Goal: Task Accomplishment & Management: Complete application form

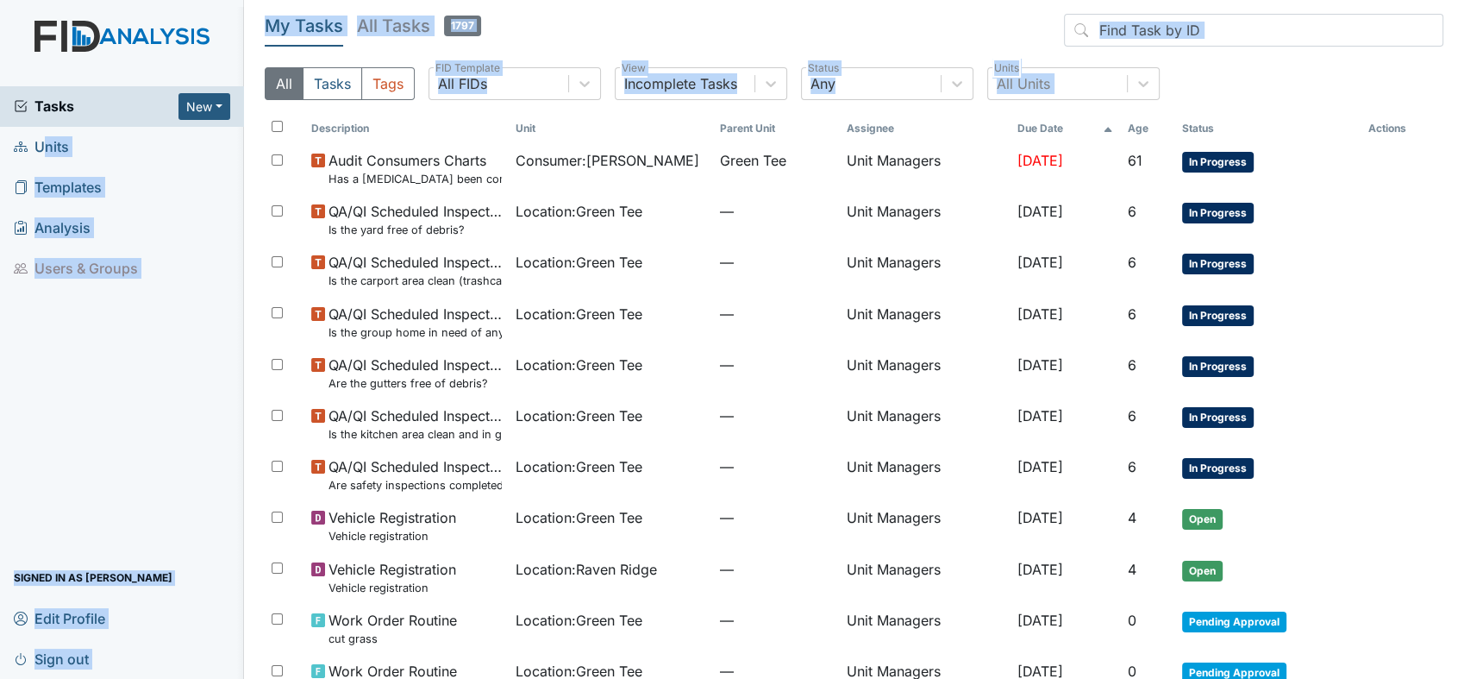
drag, startPoint x: 261, startPoint y: 248, endPoint x: 30, endPoint y: 139, distance: 255.8
click at [30, 139] on div "Tasks New Form Inspection Document Bundle Units Templates Analysis Users & Grou…" at bounding box center [732, 339] width 1464 height 679
drag, startPoint x: 30, startPoint y: 139, endPoint x: 54, endPoint y: 149, distance: 26.3
click at [54, 149] on span "Units" at bounding box center [41, 147] width 55 height 27
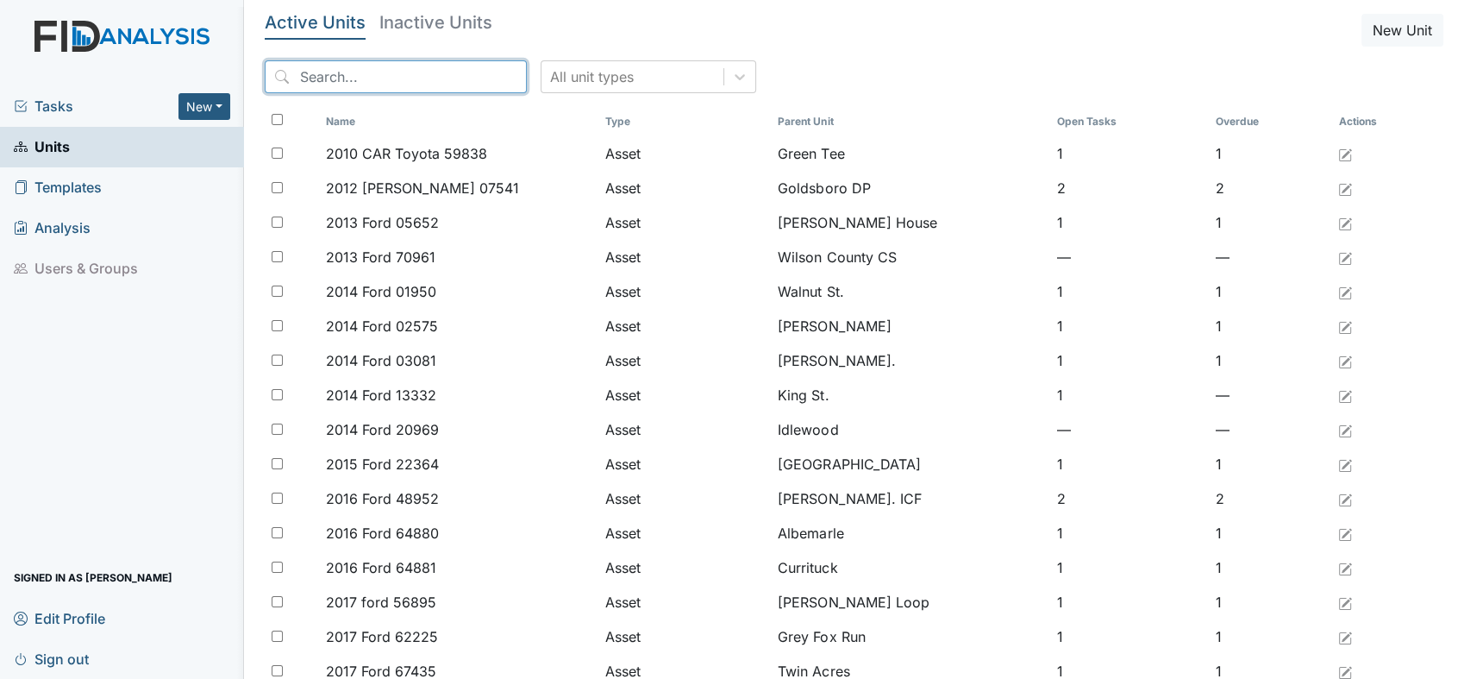
click at [409, 71] on input "search" at bounding box center [396, 76] width 262 height 33
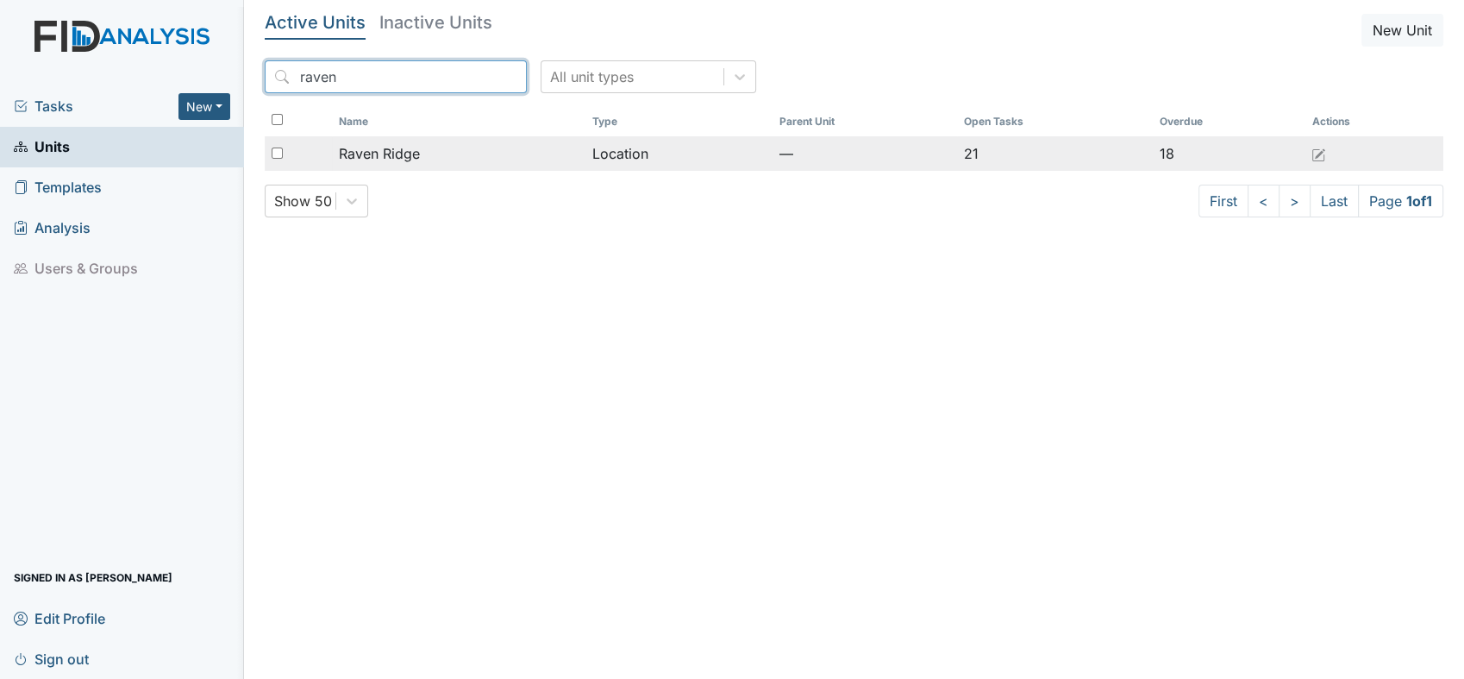
type input "raven"
click at [403, 161] on span "Raven Ridge" at bounding box center [379, 153] width 81 height 21
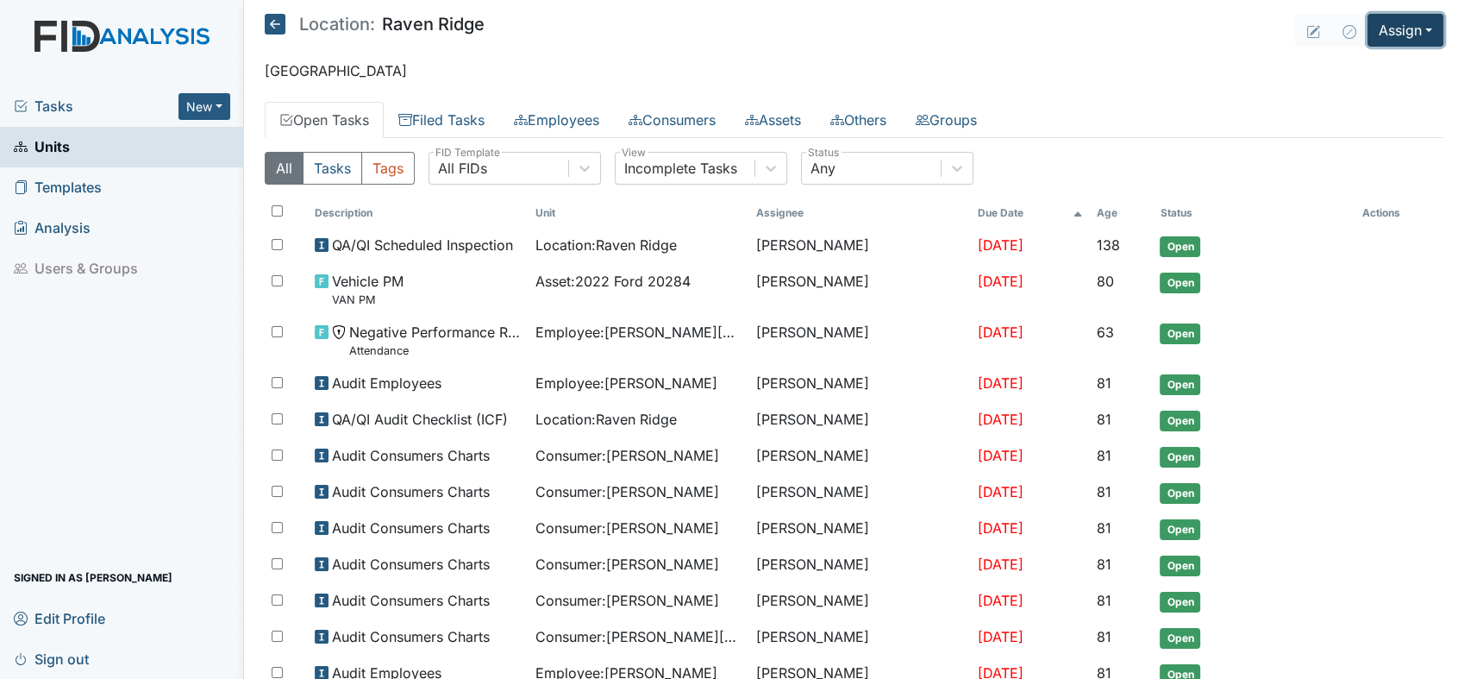
click at [1426, 28] on button "Assign" at bounding box center [1406, 30] width 76 height 33
click at [1383, 104] on link "Assign Inspection" at bounding box center [1365, 98] width 155 height 28
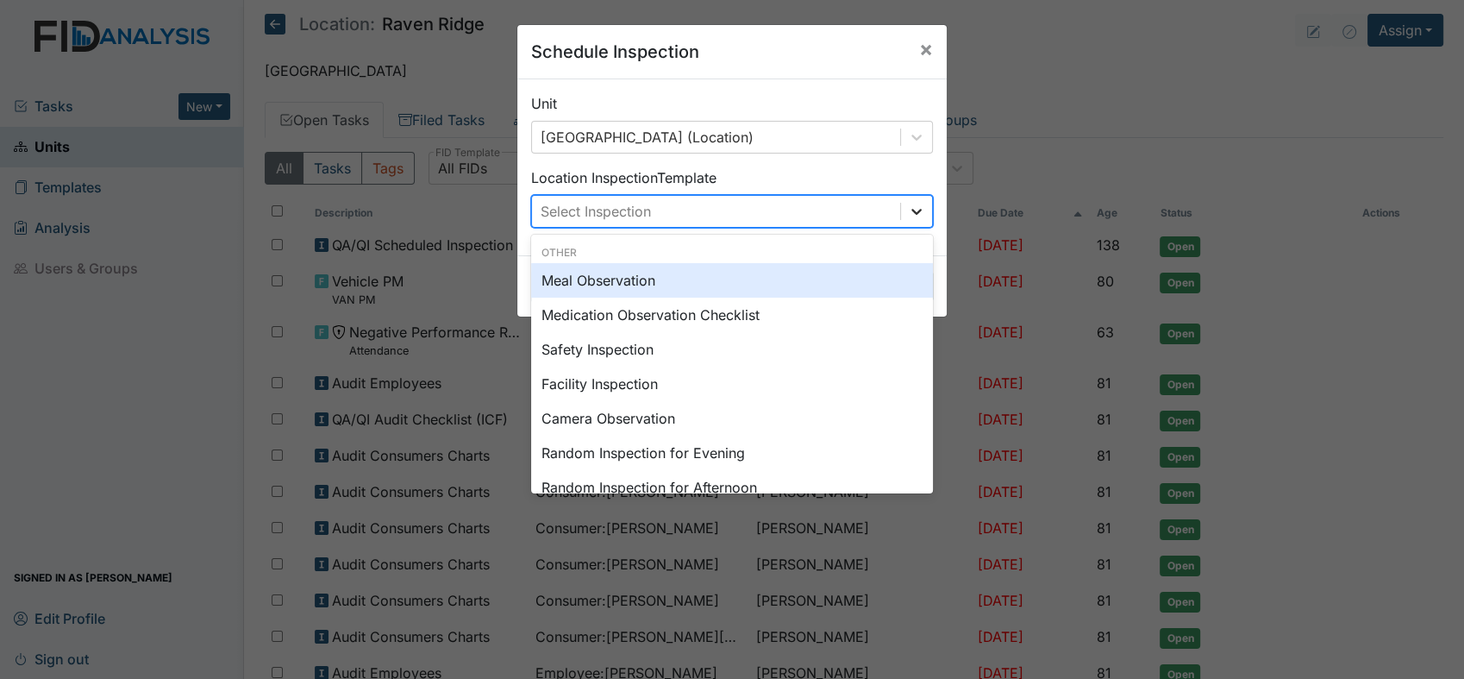
click at [908, 212] on icon at bounding box center [916, 211] width 17 height 17
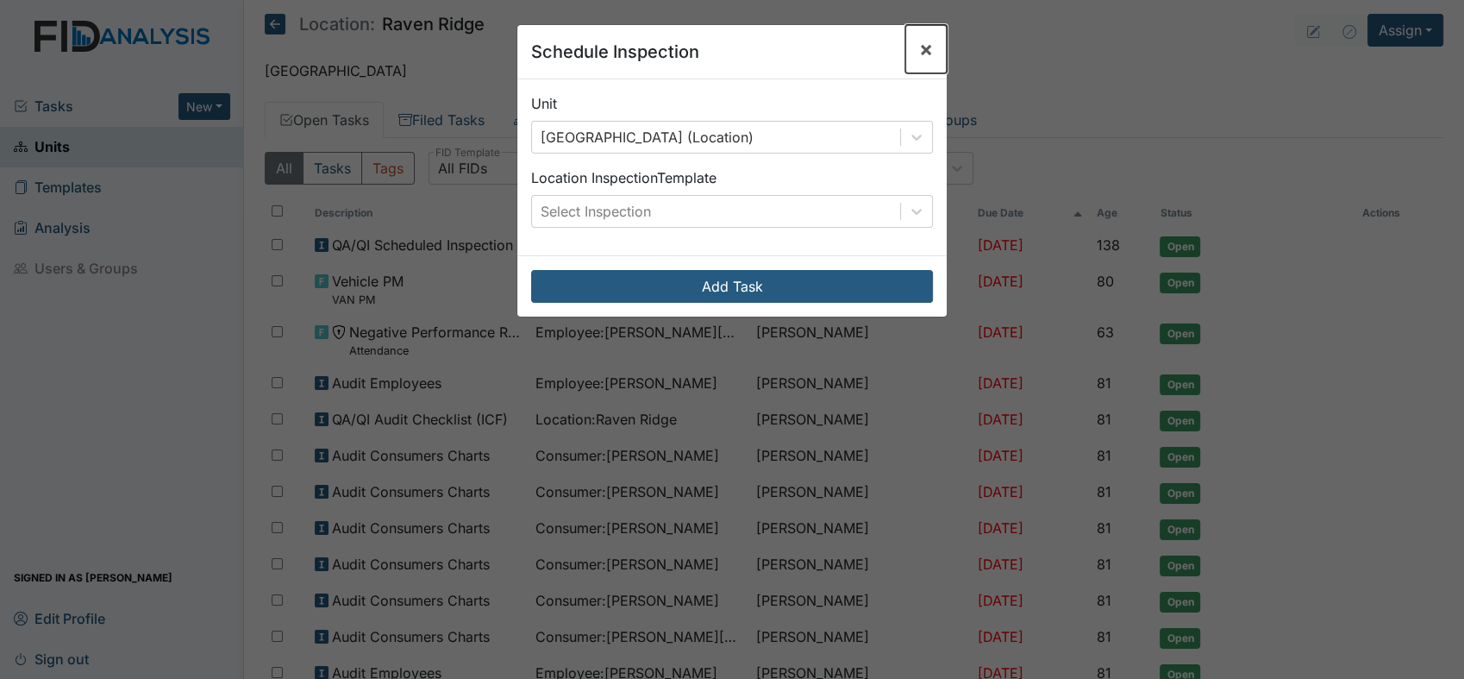
click at [919, 42] on span "×" at bounding box center [926, 48] width 14 height 25
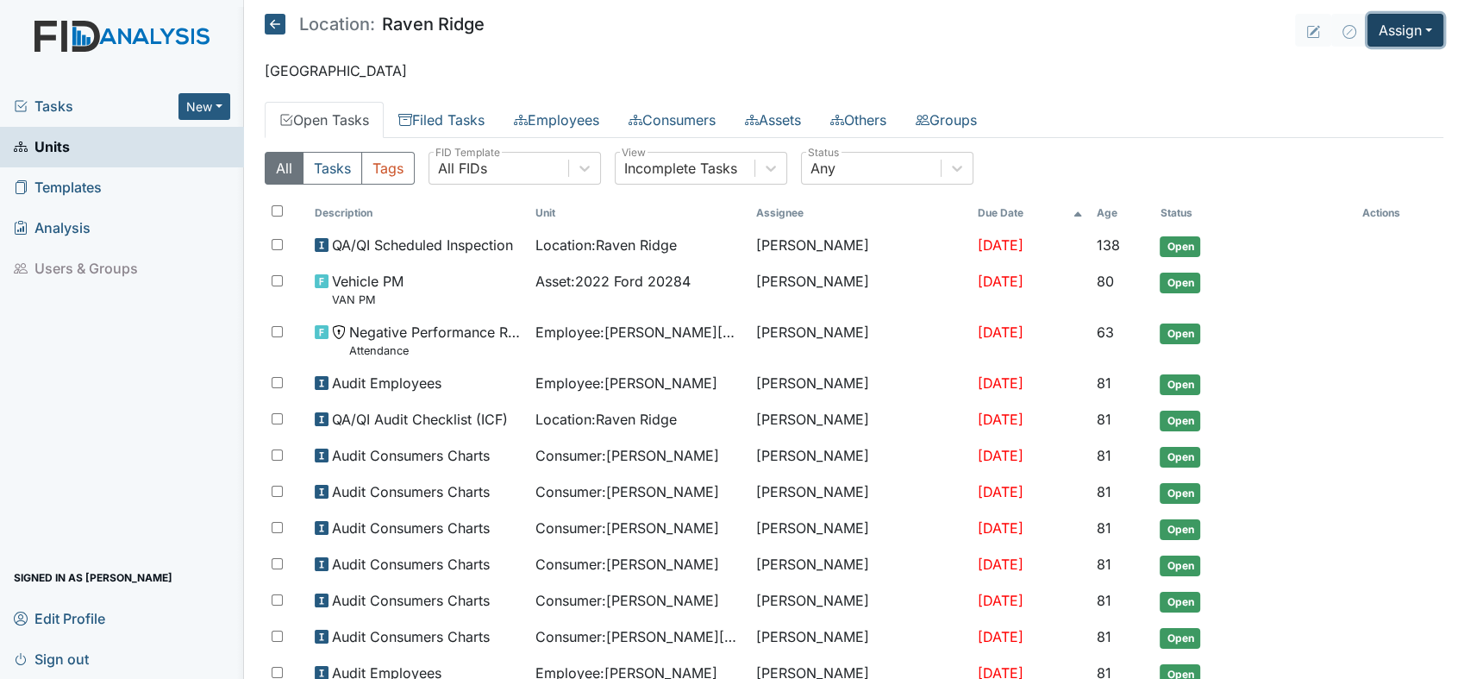
click at [1411, 19] on button "Assign" at bounding box center [1406, 30] width 76 height 33
click at [1321, 62] on link "Assign Form" at bounding box center [1365, 70] width 155 height 28
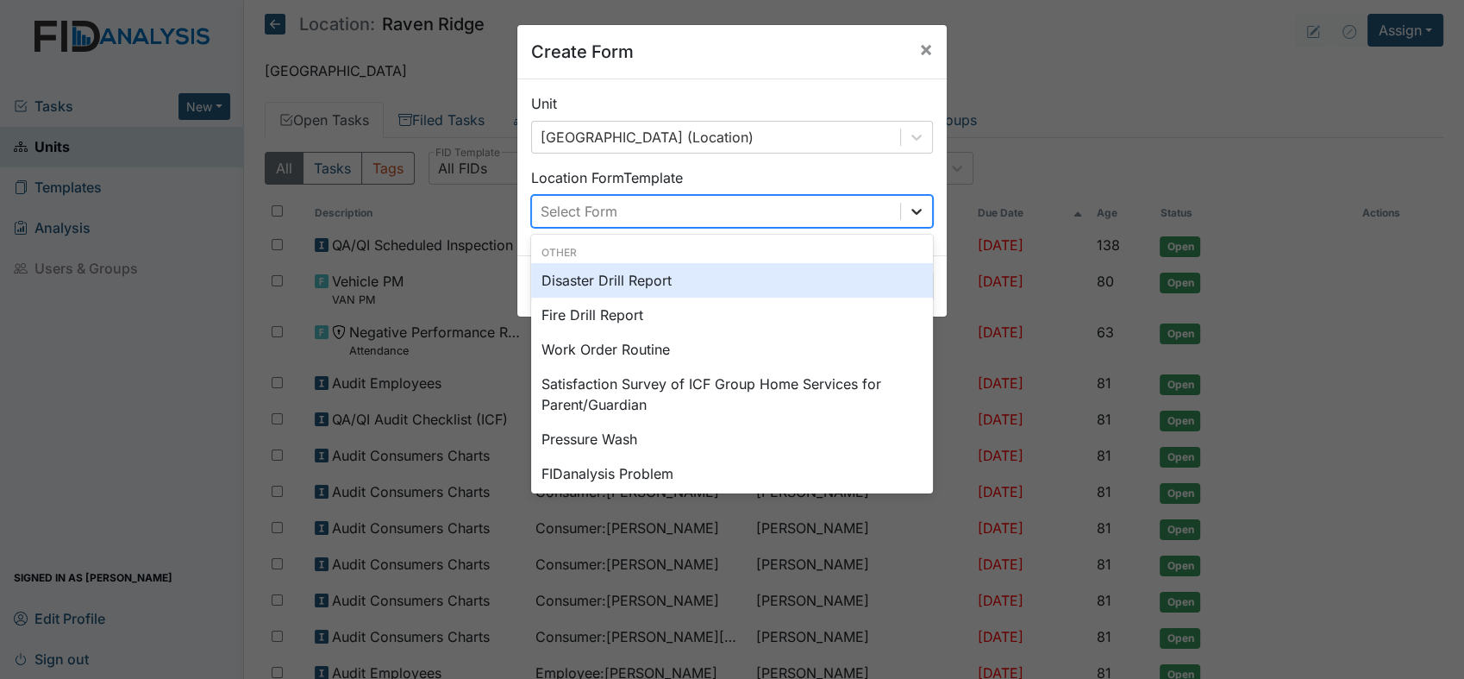
click at [916, 216] on icon at bounding box center [916, 211] width 17 height 17
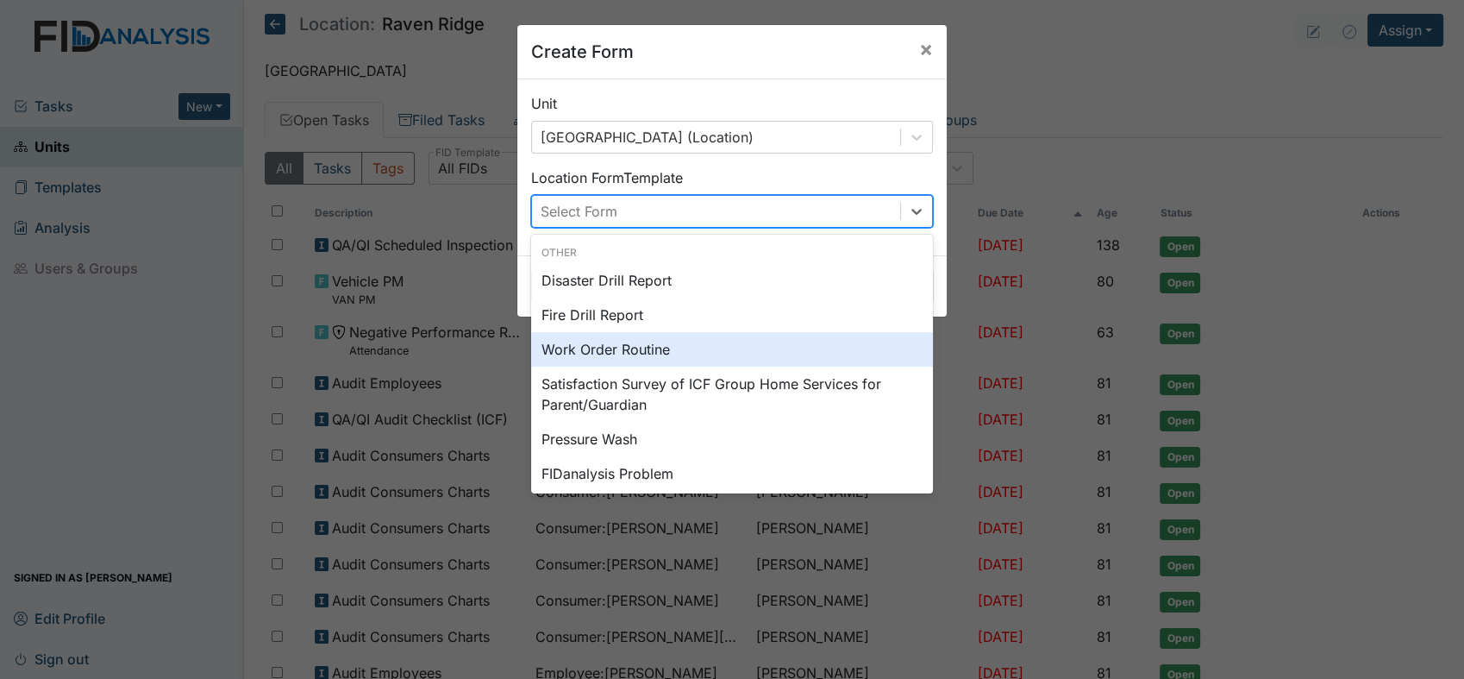
click at [741, 352] on div "Work Order Routine" at bounding box center [732, 349] width 402 height 34
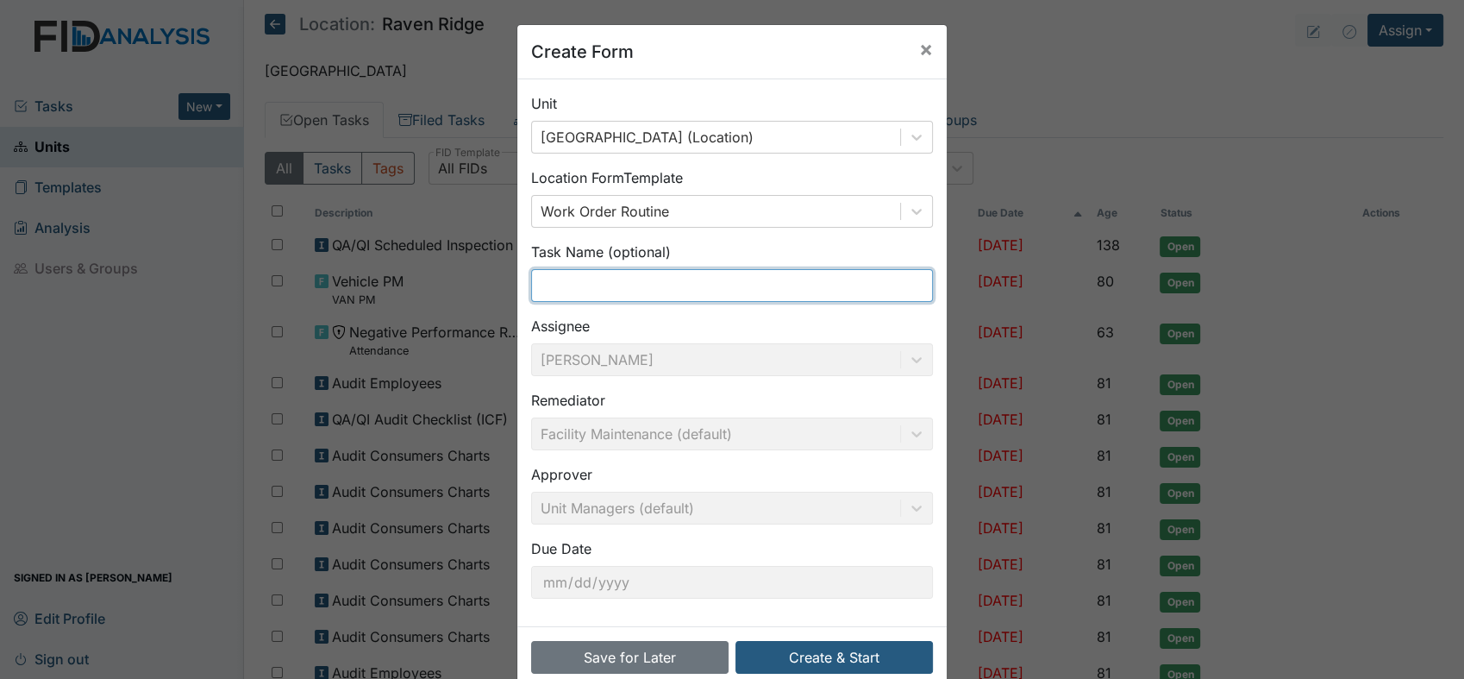
click at [596, 285] on input "text" at bounding box center [732, 285] width 402 height 33
type input "New Mattress"
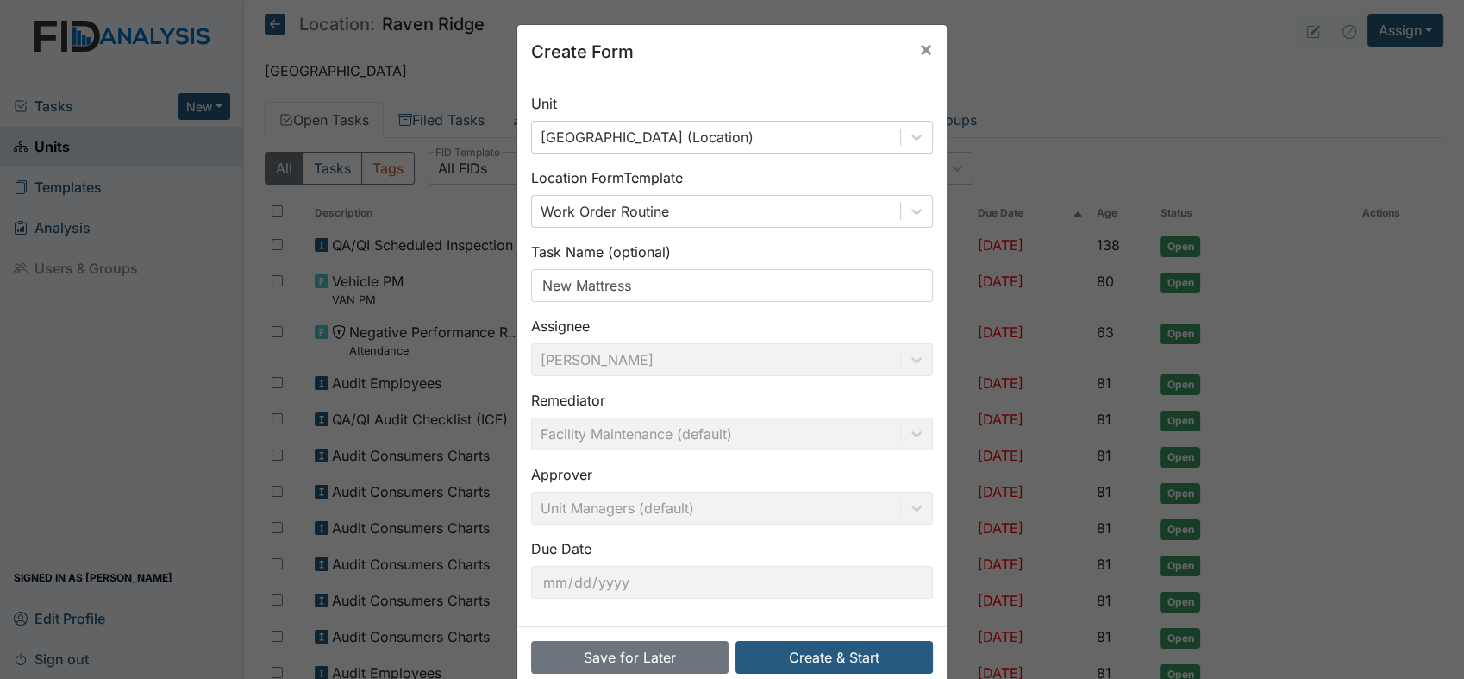
click at [1298, 379] on div "Create Form × Unit Raven Ridge (Location) Location Form Template Work Order Rou…" at bounding box center [732, 339] width 1464 height 679
drag, startPoint x: 637, startPoint y: 292, endPoint x: 492, endPoint y: 284, distance: 145.1
click at [492, 284] on div "Create Form × Unit Raven Ridge (Location) Location Form Template Work Order Rou…" at bounding box center [732, 339] width 1464 height 679
click at [800, 662] on button "Create & Start" at bounding box center [835, 657] width 198 height 33
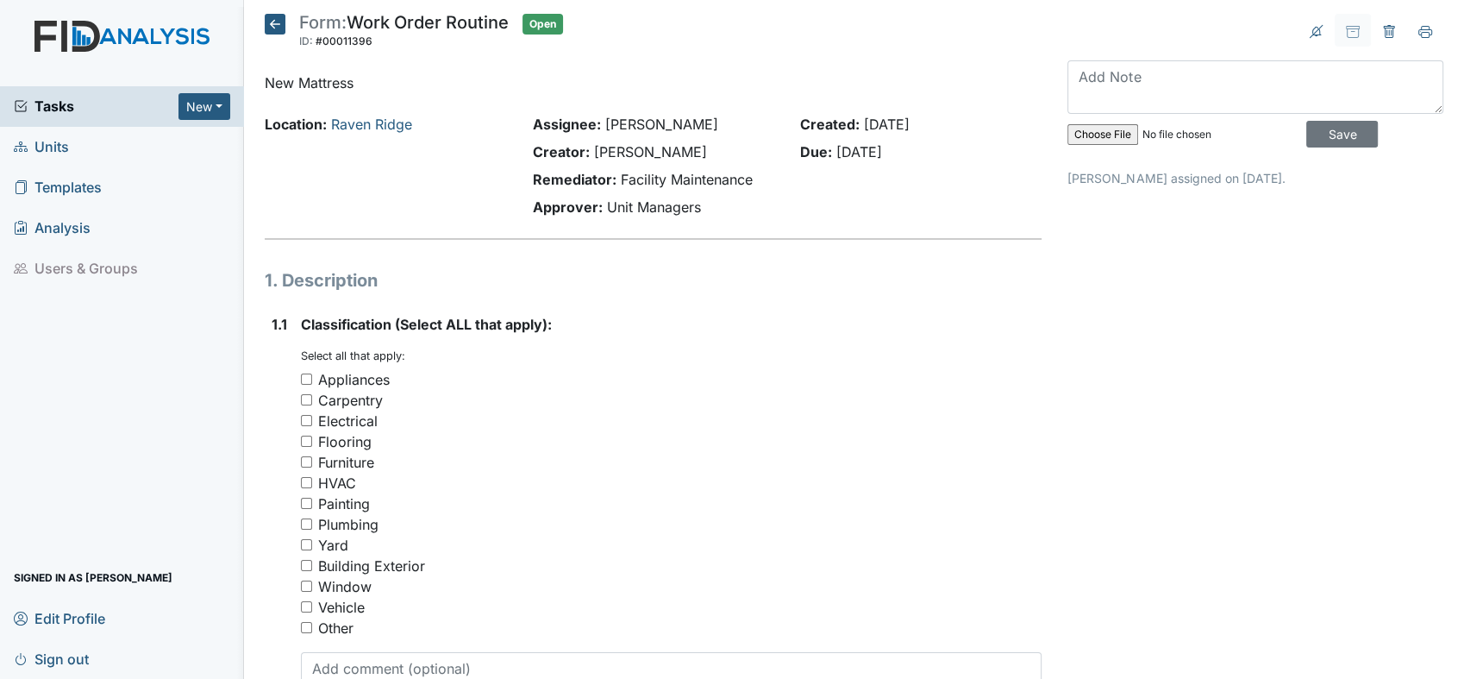
click at [306, 627] on input "Other" at bounding box center [306, 627] width 11 height 11
checkbox input "true"
click at [311, 463] on div "Furniture" at bounding box center [671, 462] width 741 height 21
click at [301, 453] on div "Furniture" at bounding box center [671, 462] width 741 height 21
click at [306, 464] on input "Furniture" at bounding box center [306, 461] width 11 height 11
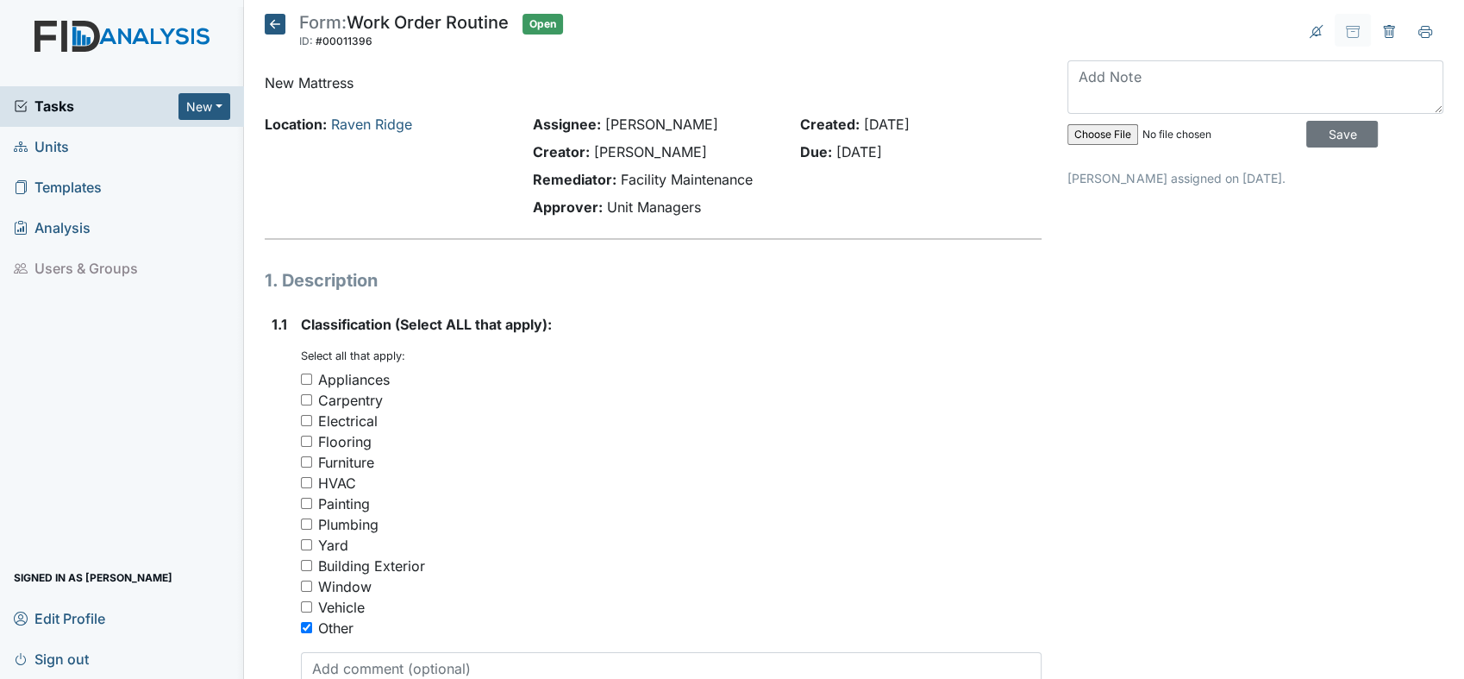
checkbox input "true"
click at [306, 624] on input "Other" at bounding box center [306, 627] width 11 height 11
checkbox input "false"
click at [323, 669] on textarea at bounding box center [671, 678] width 741 height 53
paste textarea "New Mattress"
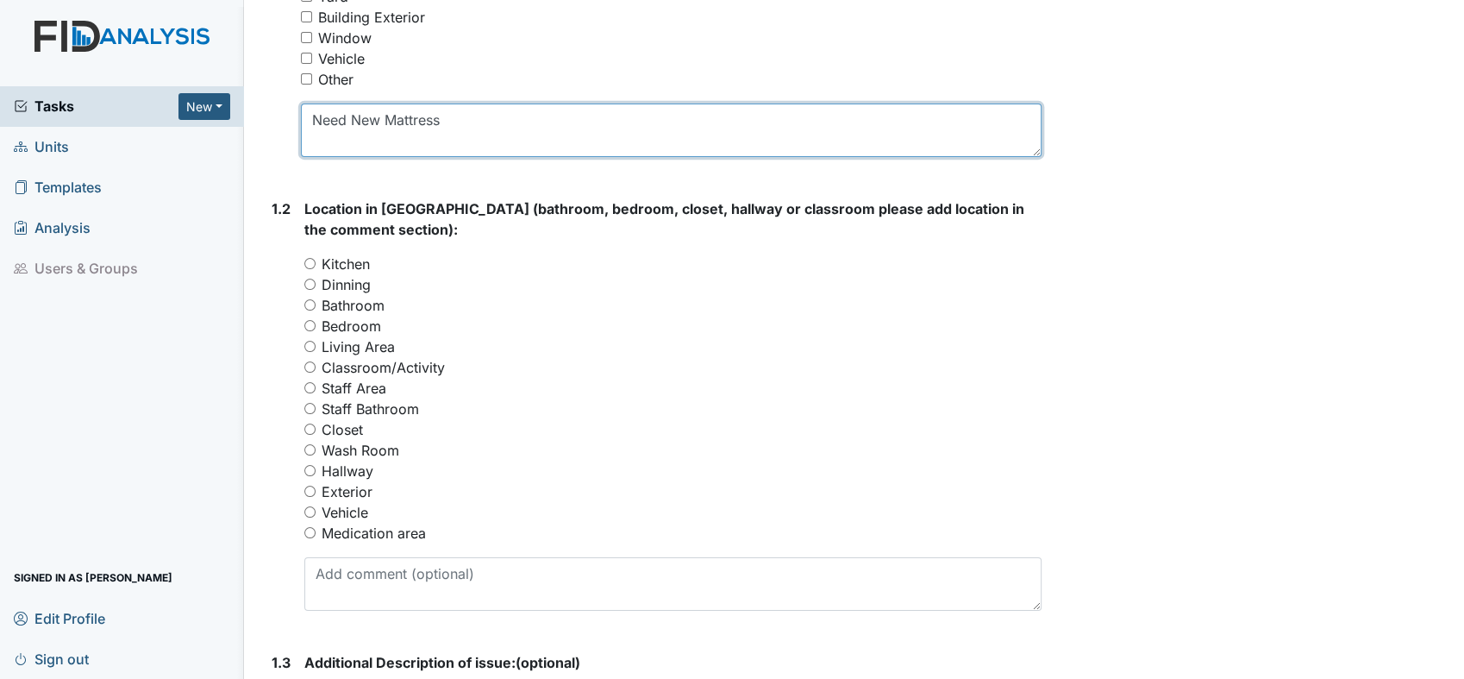
scroll to position [586, 0]
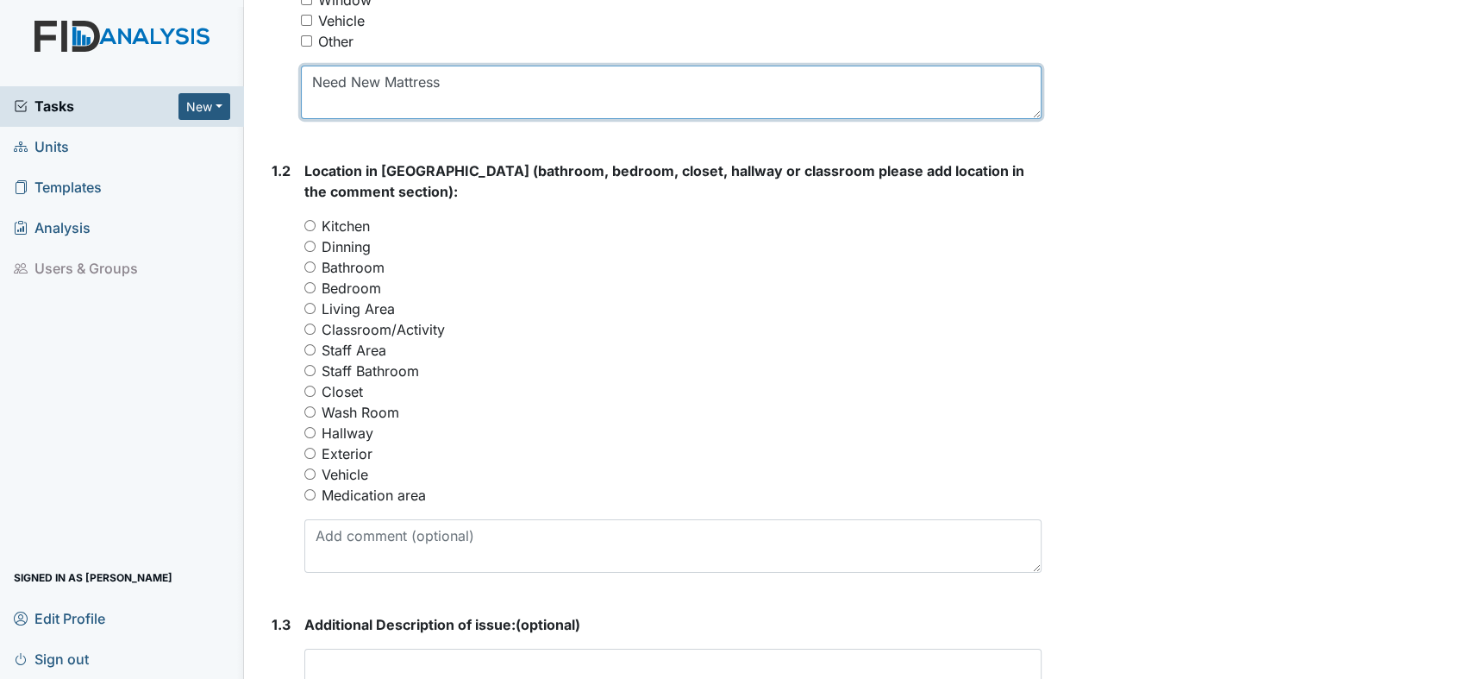
type textarea "Need New Mattress"
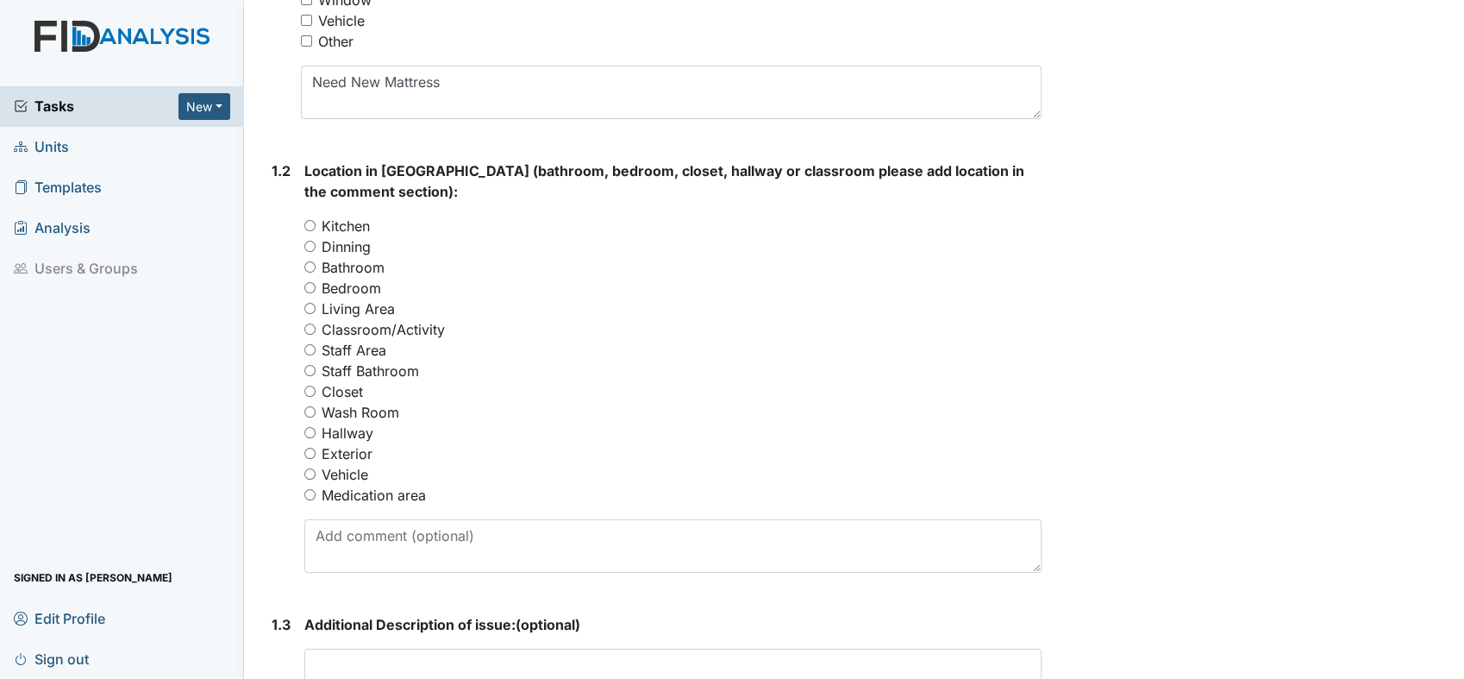
click at [314, 263] on input "Bathroom" at bounding box center [309, 266] width 11 height 11
radio input "true"
click at [353, 531] on textarea at bounding box center [672, 545] width 737 height 53
click at [308, 282] on input "Bedroom" at bounding box center [309, 287] width 11 height 11
radio input "true"
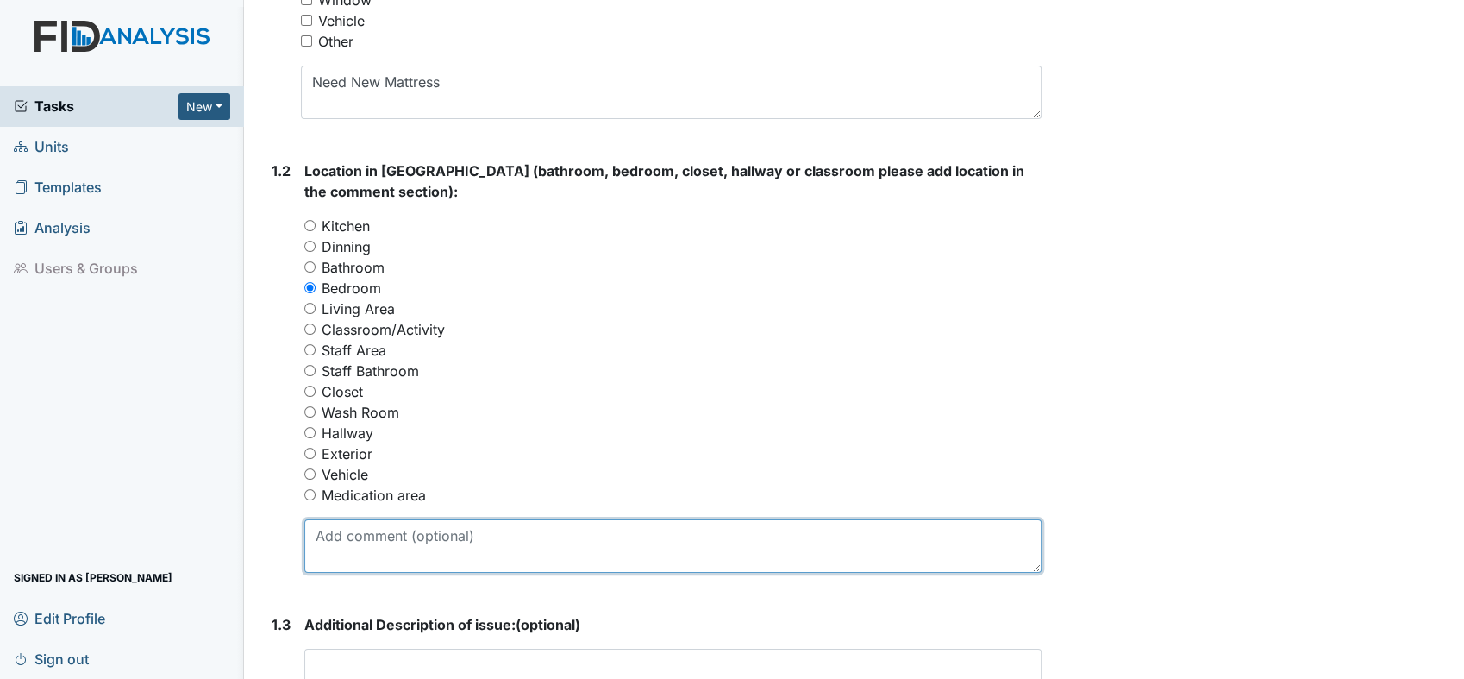
click at [359, 542] on textarea at bounding box center [672, 545] width 737 height 53
click at [352, 555] on textarea "Bedrotom 5 need a new mattress. When he sea" at bounding box center [672, 545] width 737 height 53
drag, startPoint x: 437, startPoint y: 535, endPoint x: 361, endPoint y: 546, distance: 77.6
click at [361, 546] on textarea "Bedrot on the om 5 need a new mattress. When he sea" at bounding box center [672, 545] width 737 height 53
click at [423, 535] on textarea "Bedroom 5 need a new mattress. When he sea" at bounding box center [672, 545] width 737 height 53
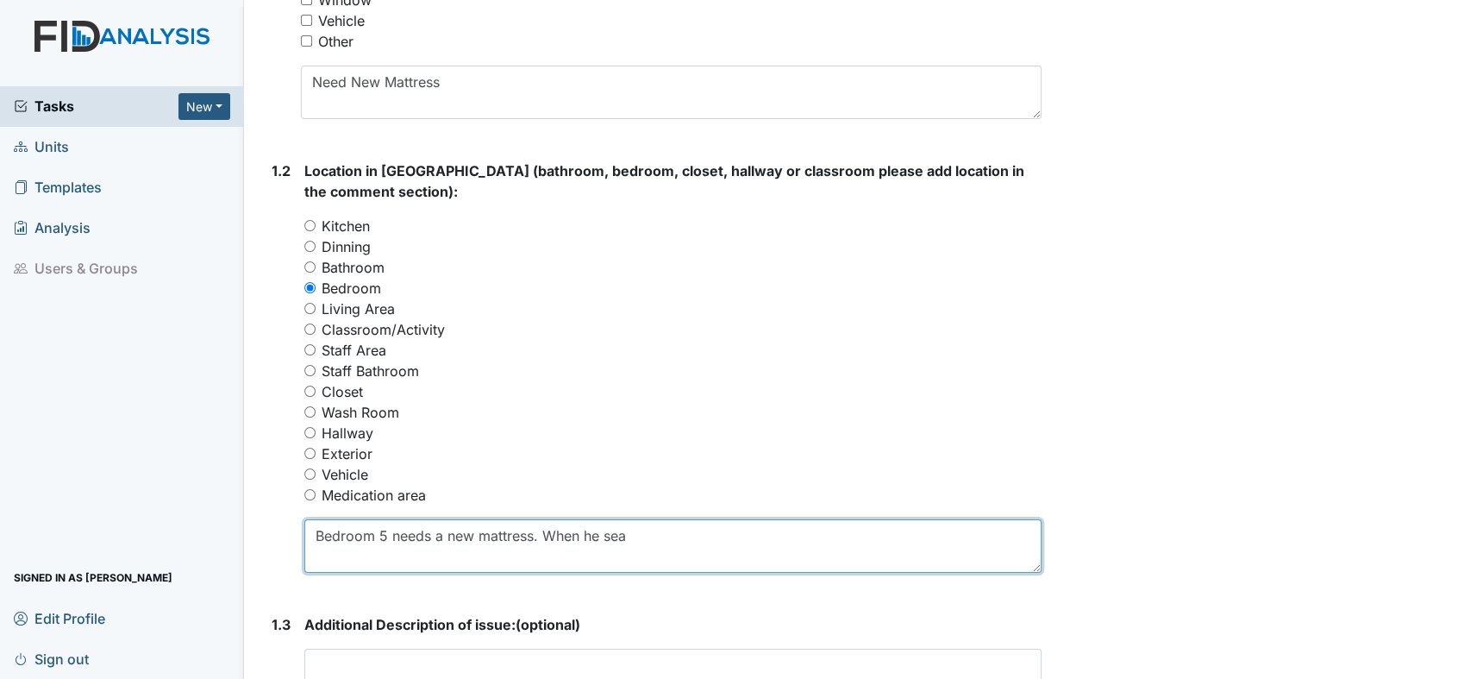
click at [626, 534] on textarea "Bedroom 5 needs a new mattress. When he sea" at bounding box center [672, 545] width 737 height 53
type textarea "Bedroom 5 needs a new mattress. When he seats on the bed the mattress pops up"
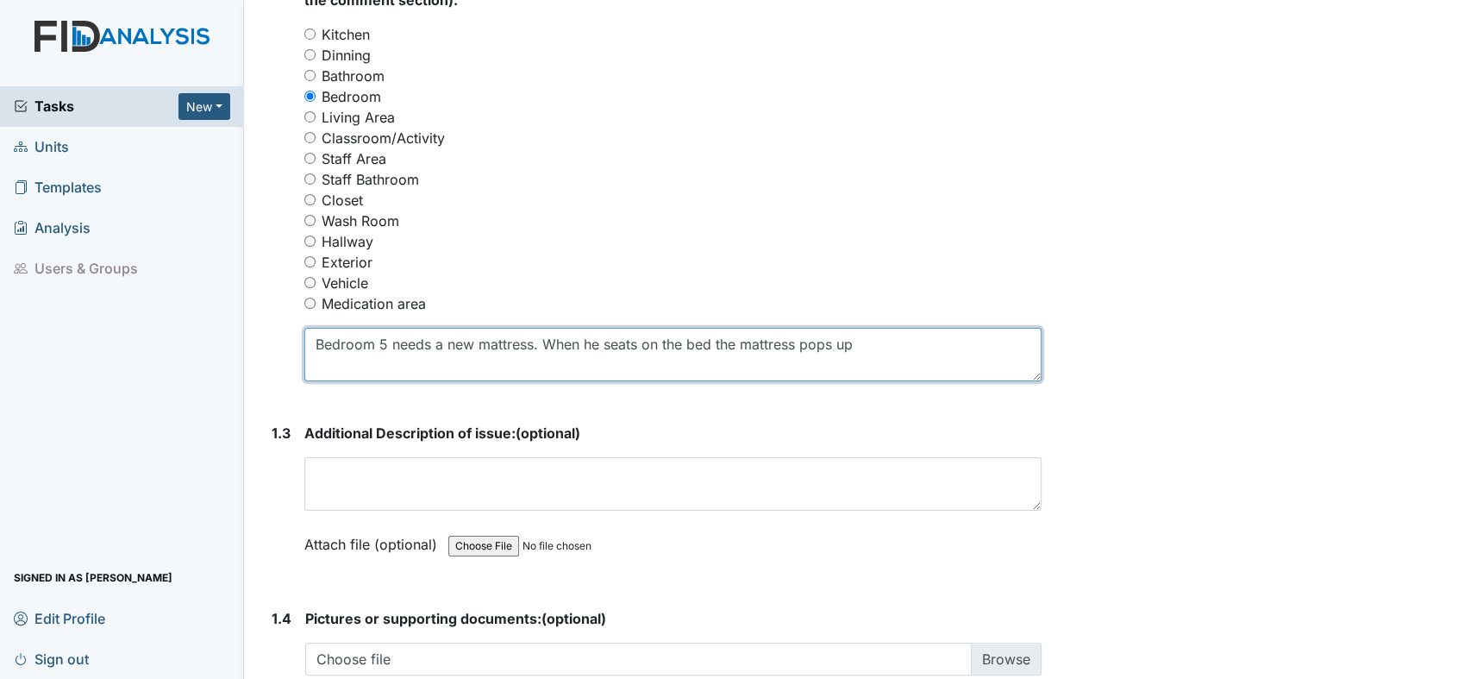
scroll to position [931, 0]
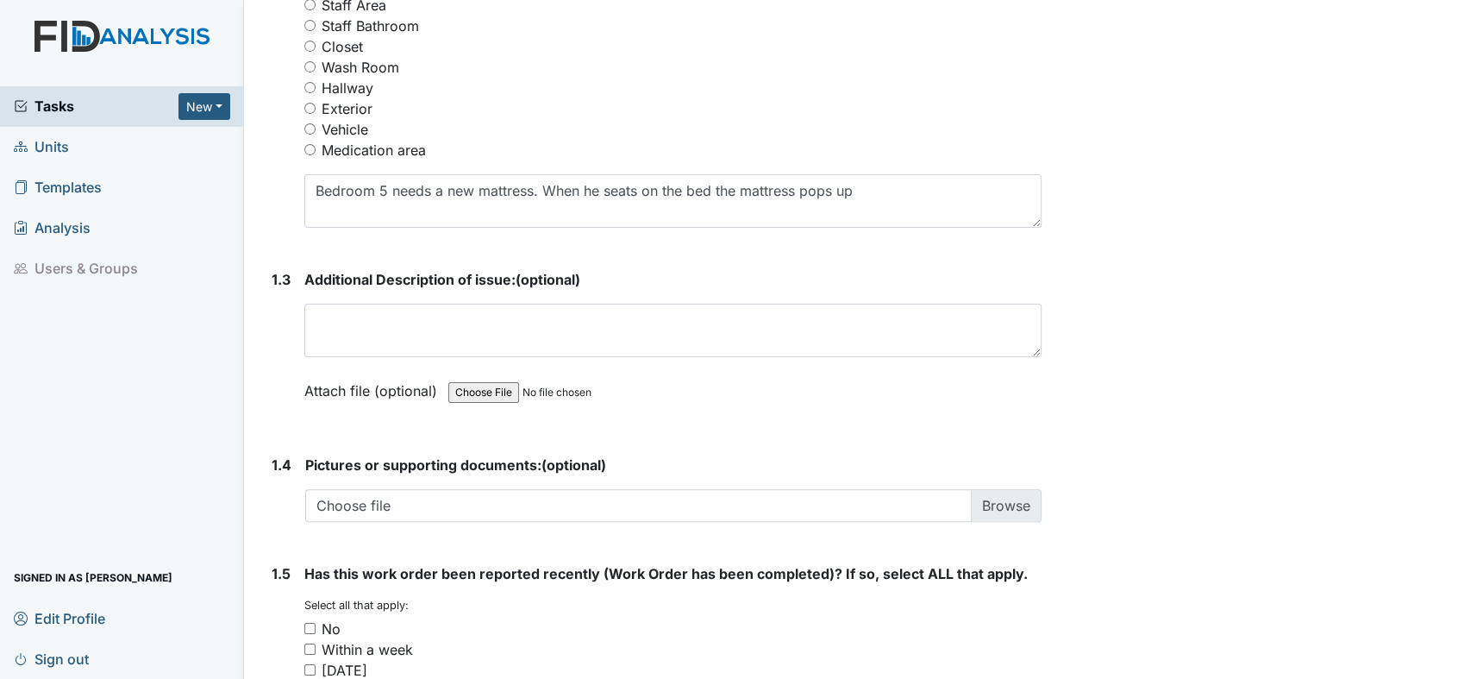
click at [310, 625] on input "No" at bounding box center [309, 628] width 11 height 11
checkbox input "true"
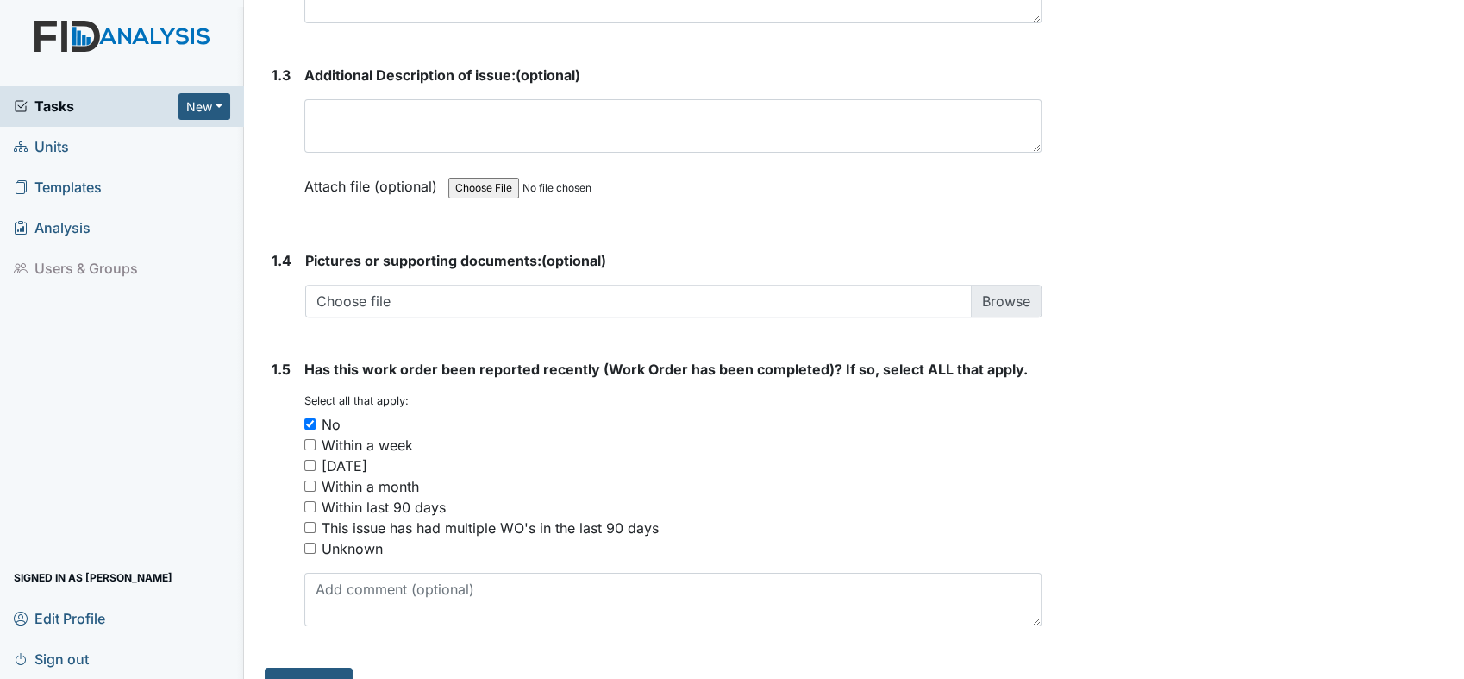
scroll to position [1169, 0]
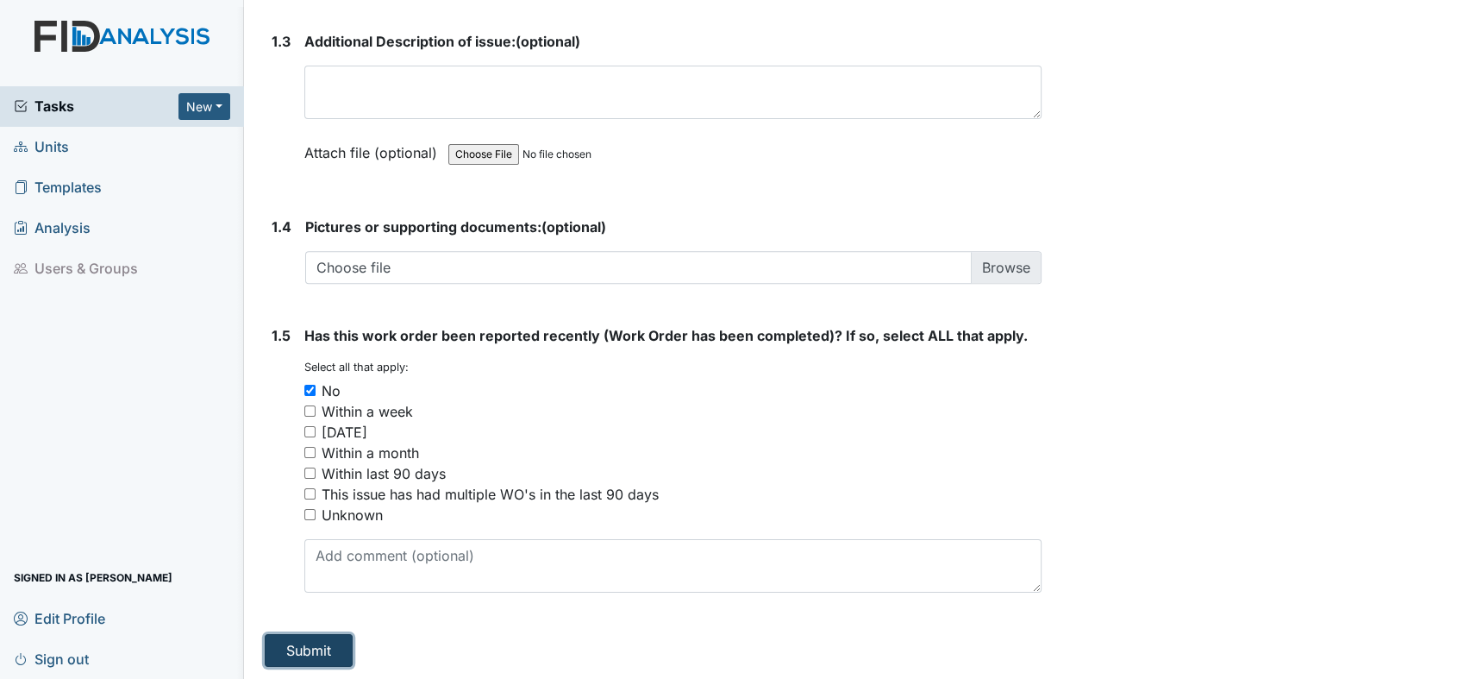
click at [336, 649] on button "Submit" at bounding box center [309, 650] width 88 height 33
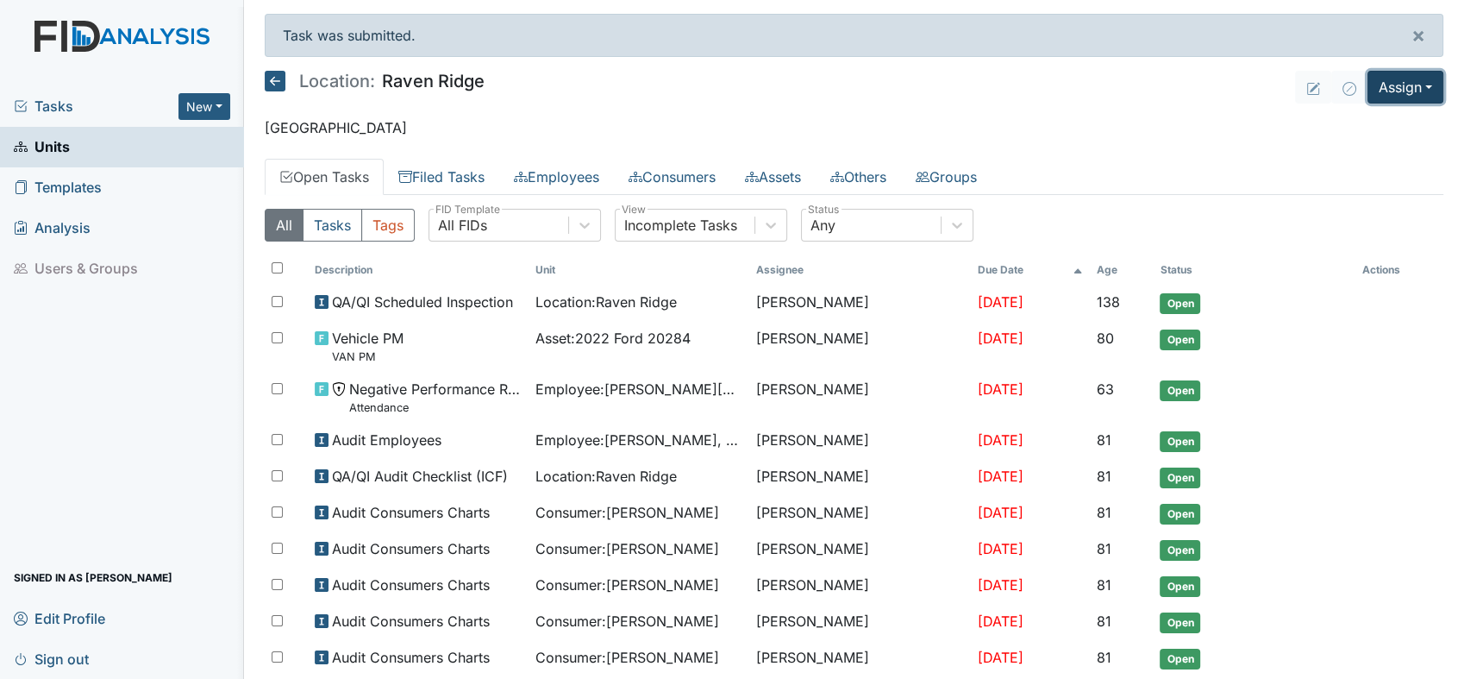
click at [1415, 88] on button "Assign" at bounding box center [1406, 87] width 76 height 33
click at [1308, 126] on link "Assign Form" at bounding box center [1365, 127] width 155 height 28
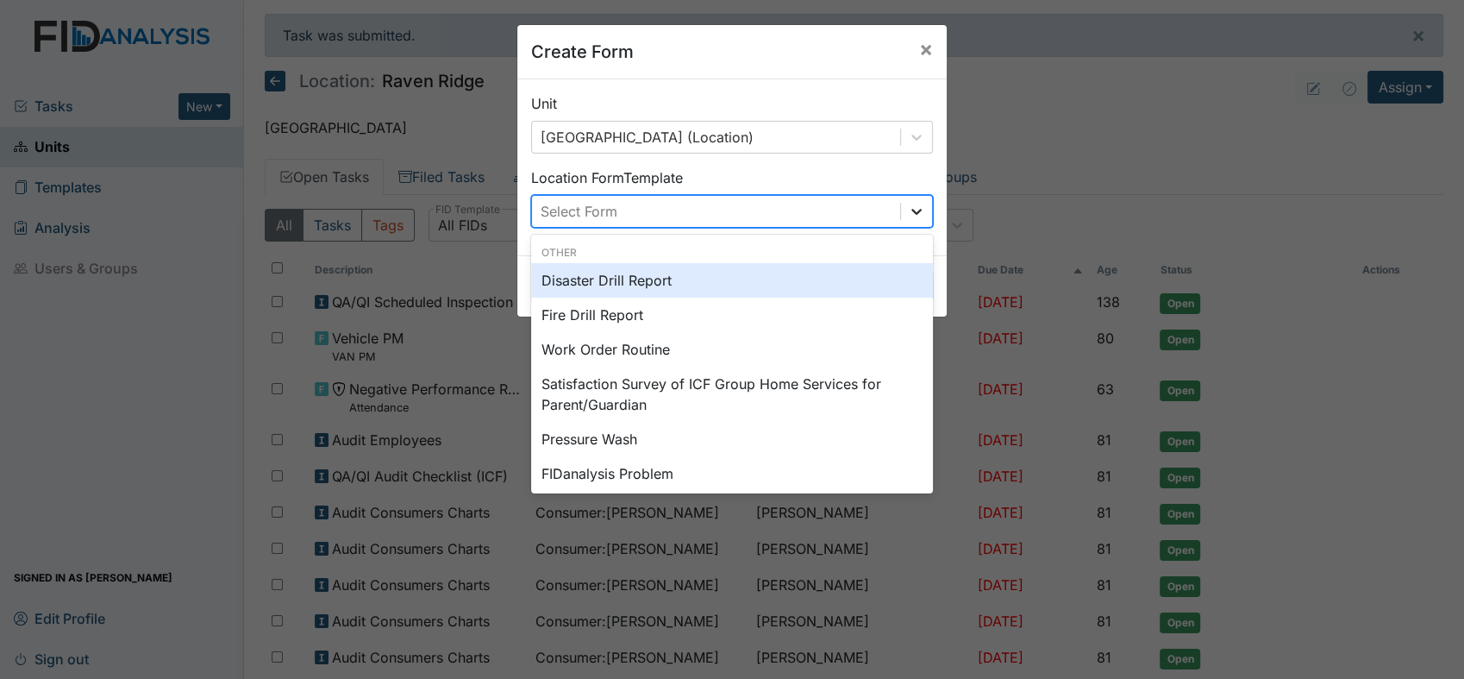
click at [908, 216] on icon at bounding box center [916, 211] width 17 height 17
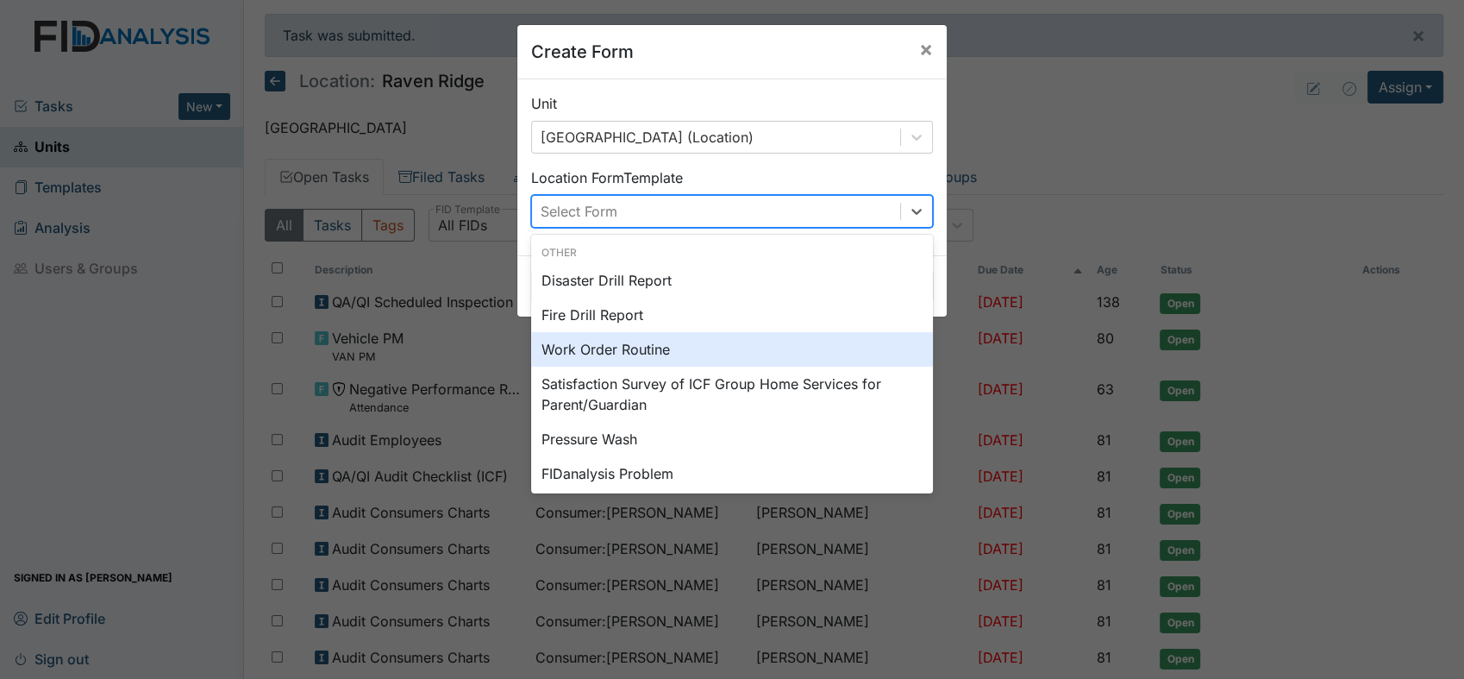
click at [715, 340] on div "Work Order Routine" at bounding box center [732, 349] width 402 height 34
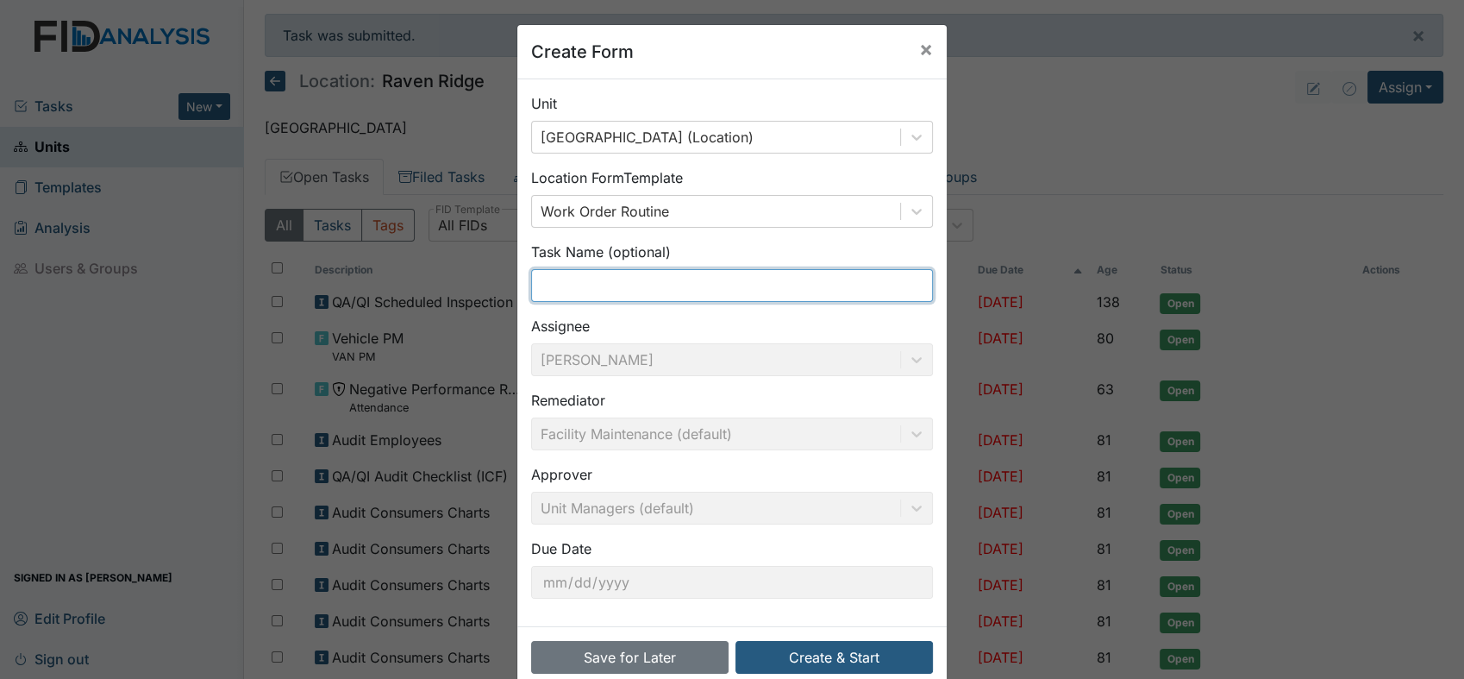
click at [541, 276] on input "text" at bounding box center [732, 285] width 402 height 33
drag, startPoint x: 673, startPoint y: 279, endPoint x: 466, endPoint y: 273, distance: 207.1
click at [466, 273] on div "Create Form × Unit Raven Ridge (Location) Location Form Template Work Order Rou…" at bounding box center [732, 339] width 1464 height 679
type input "Gap in back door"
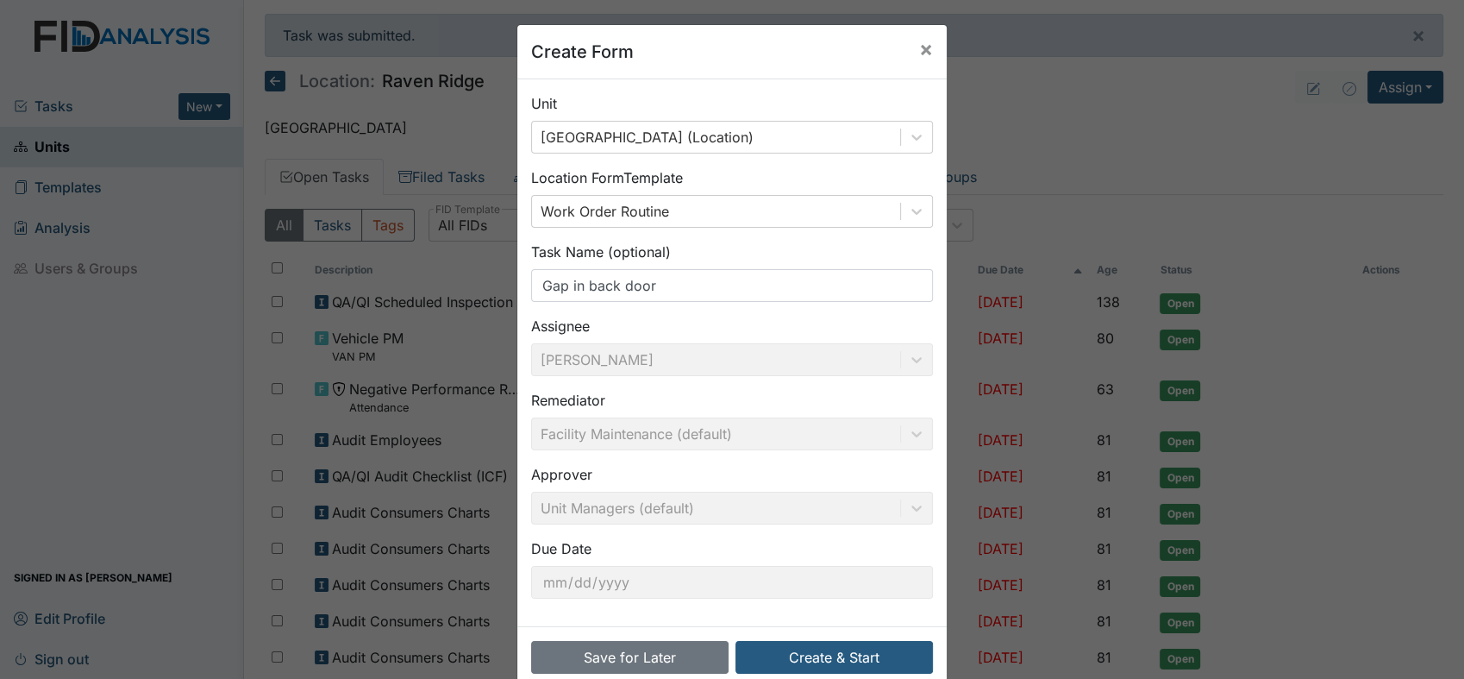
click at [466, 273] on div "Create Form × Unit Raven Ridge (Location) Location Form Template Work Order Rou…" at bounding box center [732, 339] width 1464 height 679
click at [862, 662] on button "Create & Start" at bounding box center [835, 657] width 198 height 33
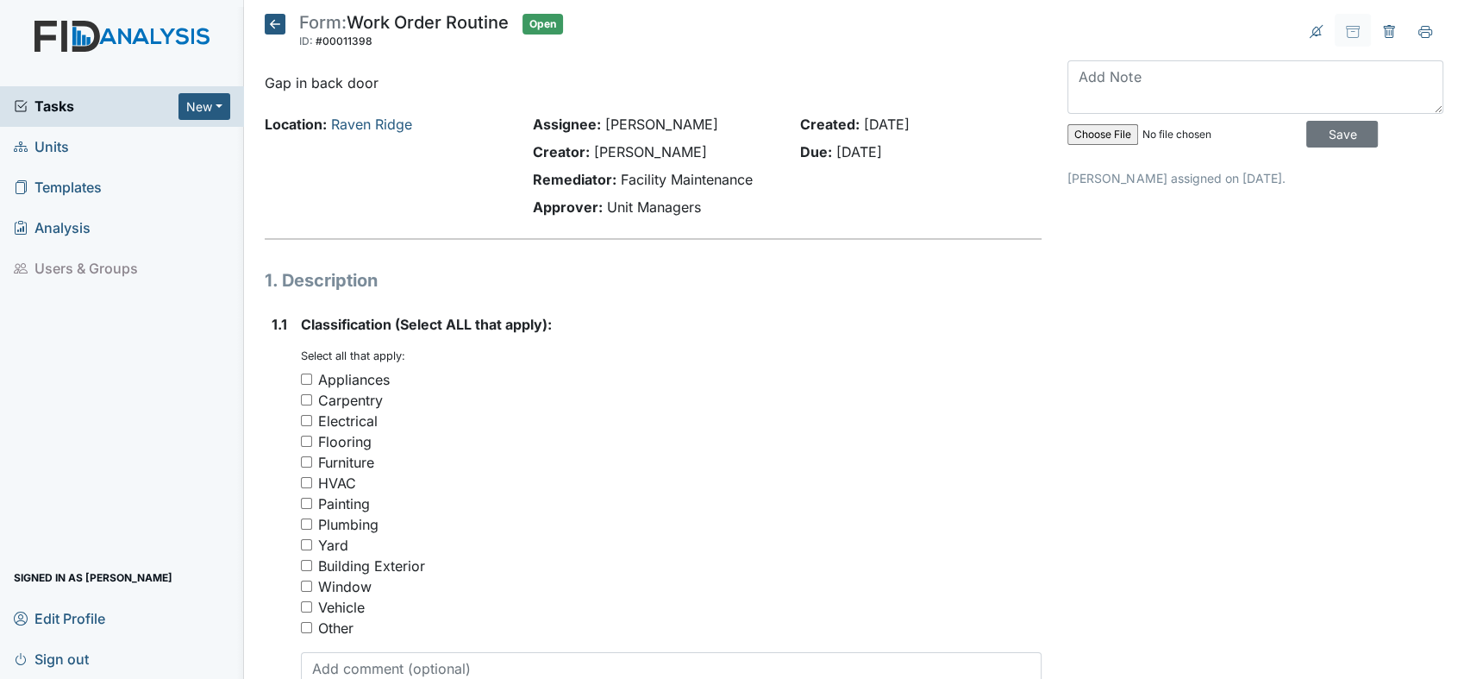
click at [304, 622] on input "Other" at bounding box center [306, 627] width 11 height 11
checkbox input "true"
click at [317, 659] on textarea at bounding box center [671, 678] width 741 height 53
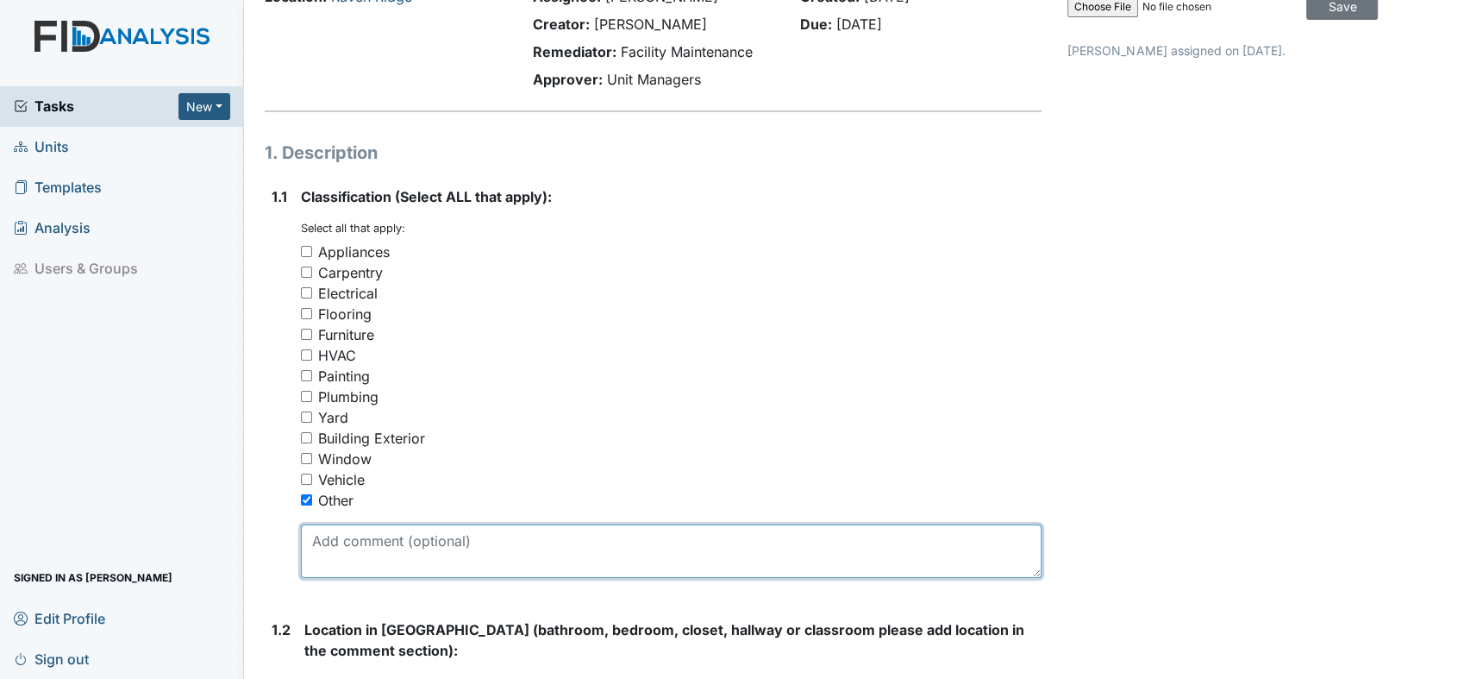
scroll to position [166, 0]
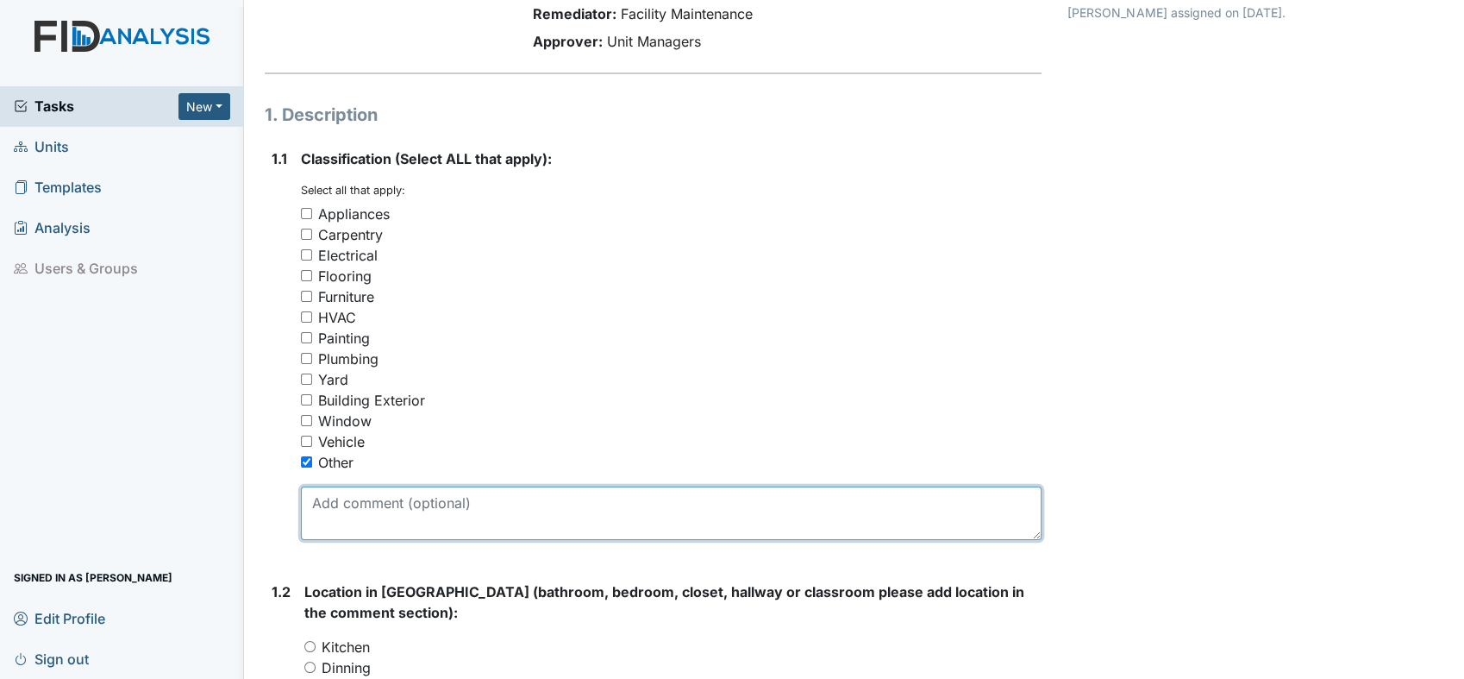
paste textarea "Gap in back door"
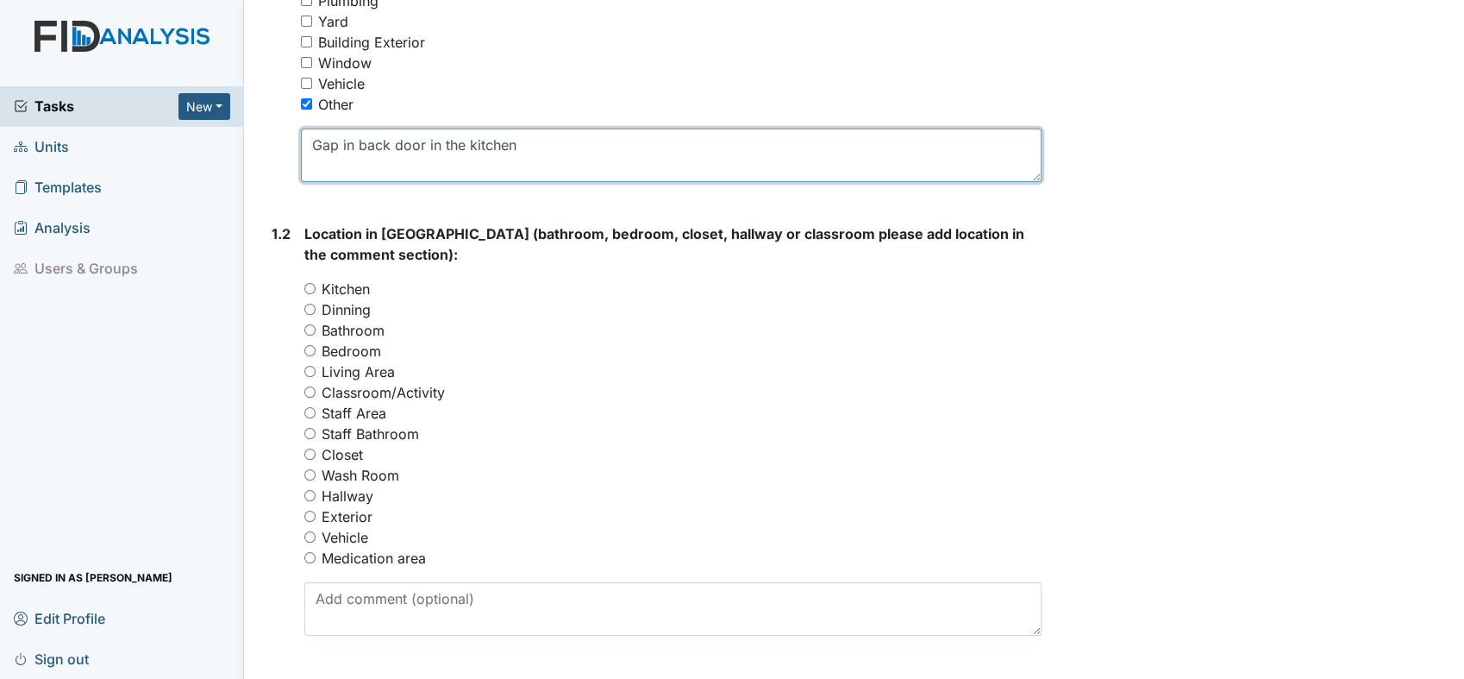
scroll to position [549, 0]
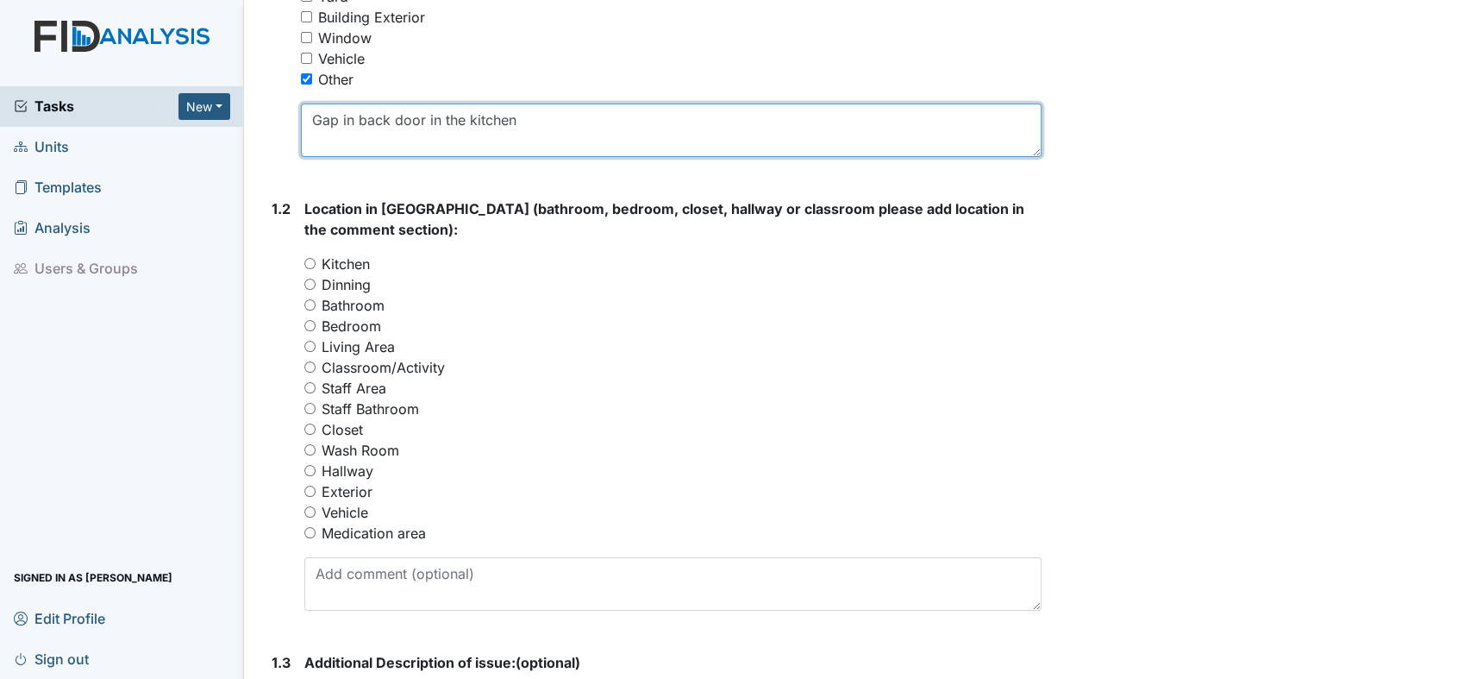
type textarea "Gap in back door in the kitchen"
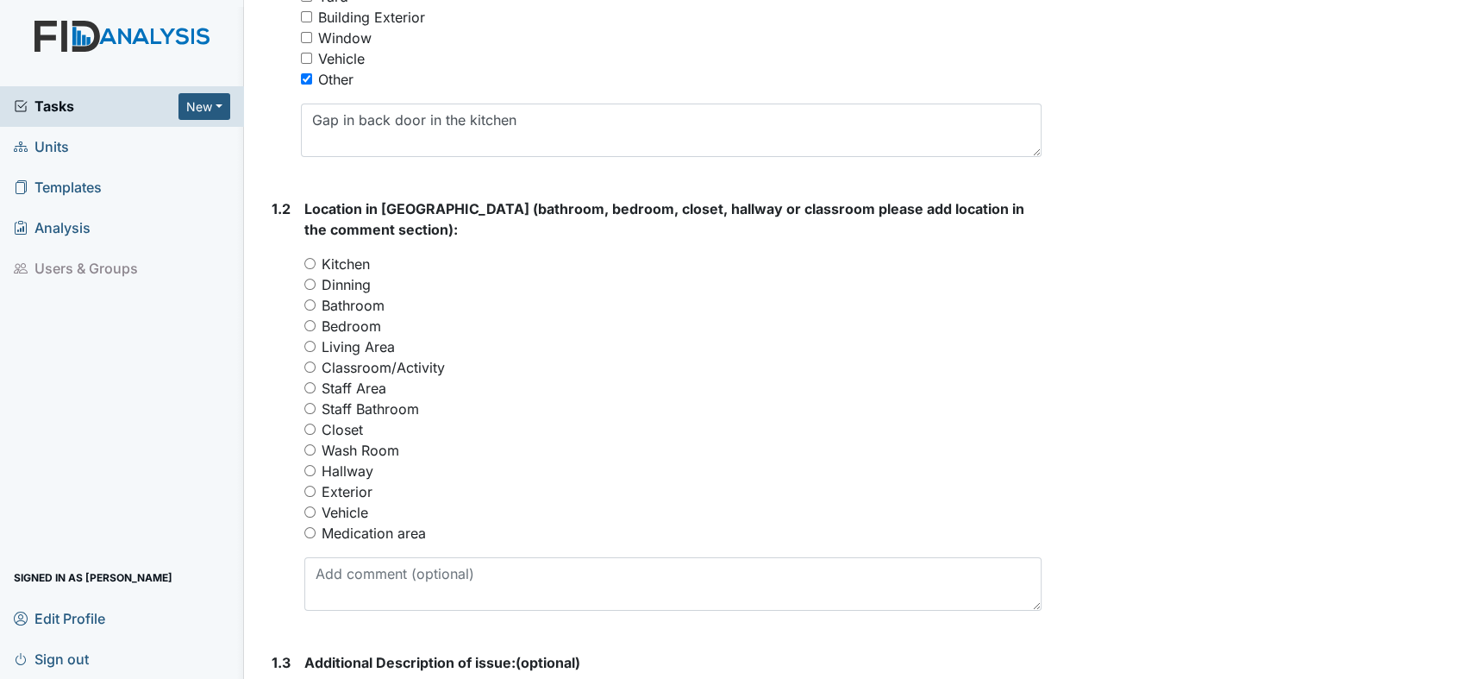
click at [312, 255] on div "Kitchen" at bounding box center [672, 264] width 737 height 21
click at [314, 265] on input "Kitchen" at bounding box center [309, 263] width 11 height 11
radio input "true"
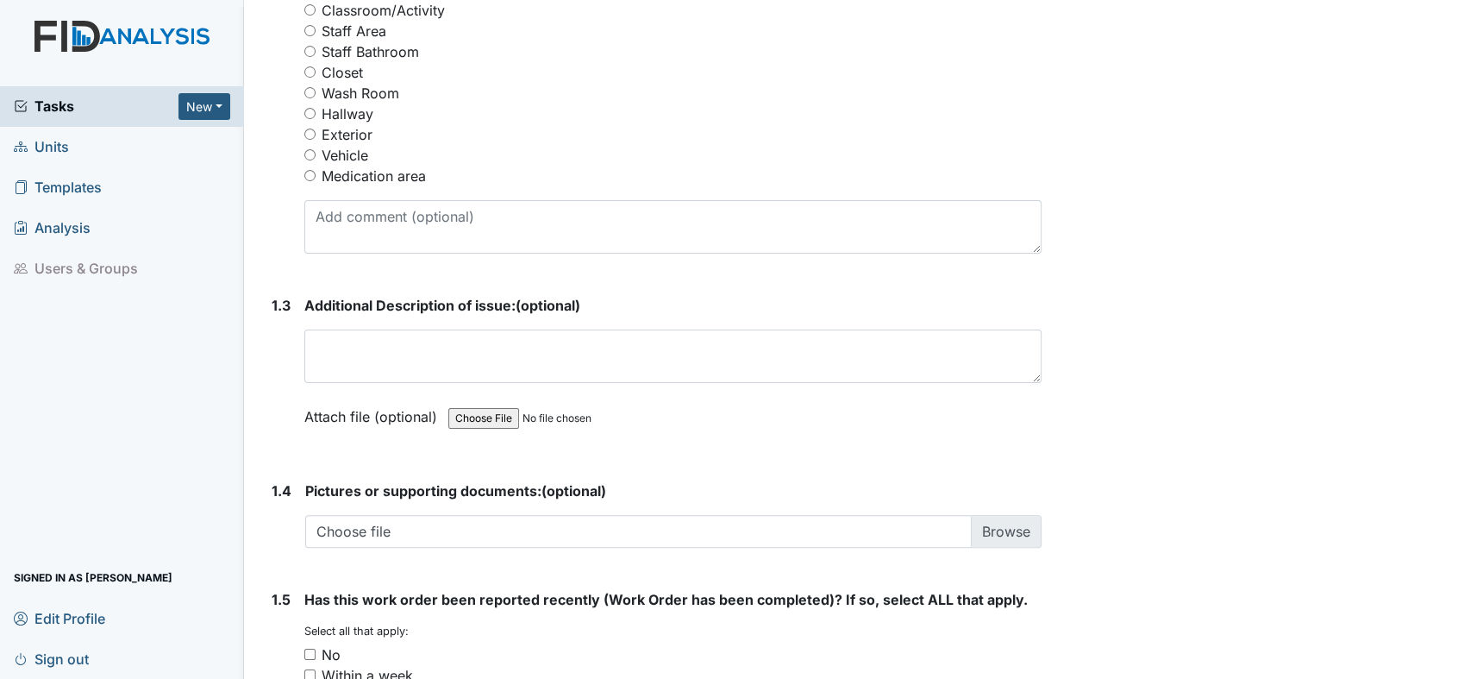
scroll to position [1021, 0]
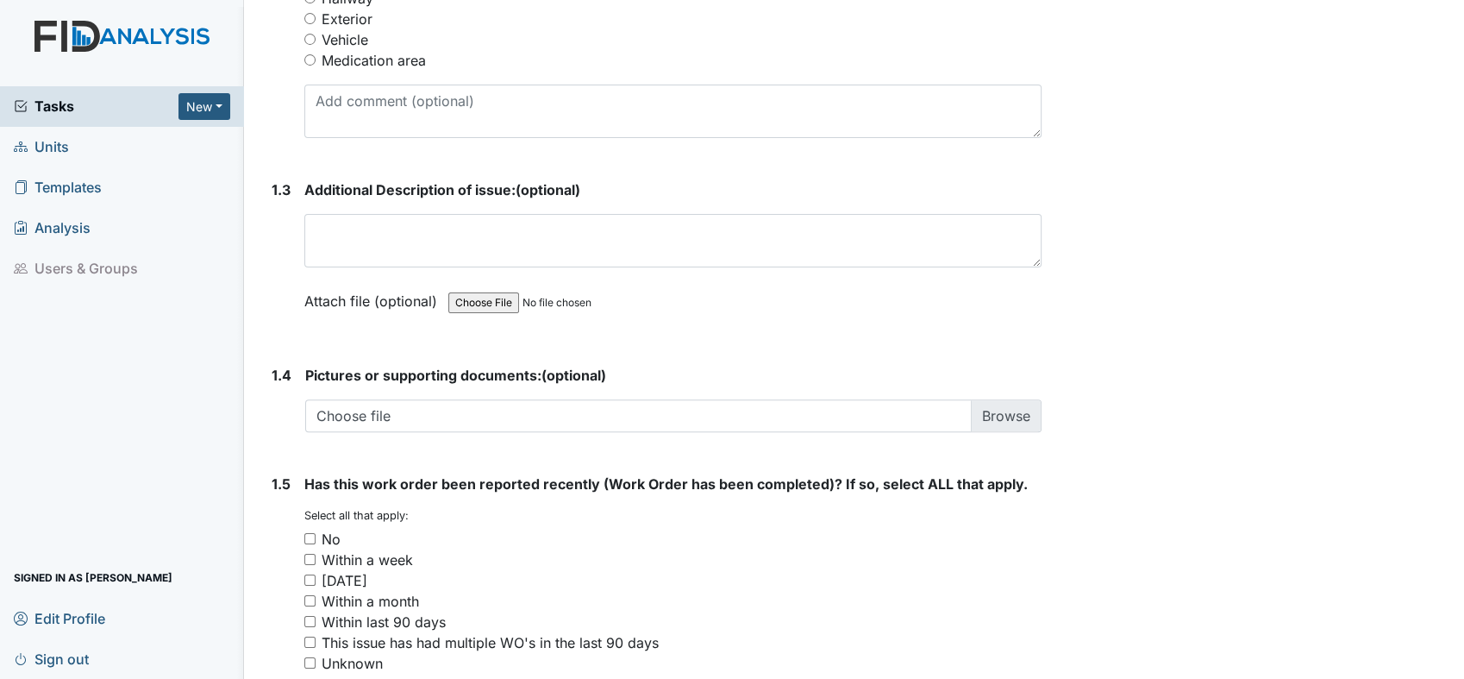
click at [314, 641] on input "This issue has had multiple WO's in the last 90 days" at bounding box center [309, 641] width 11 height 11
checkbox input "true"
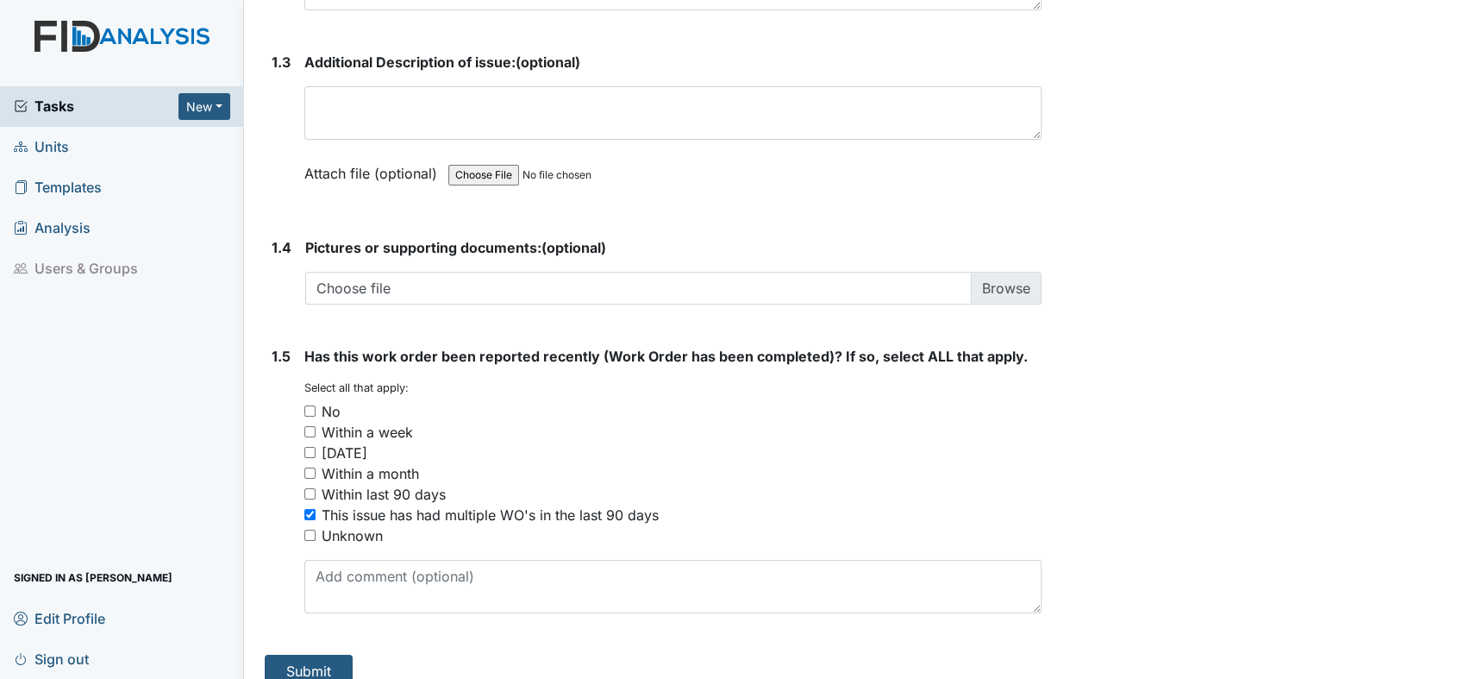
scroll to position [1169, 0]
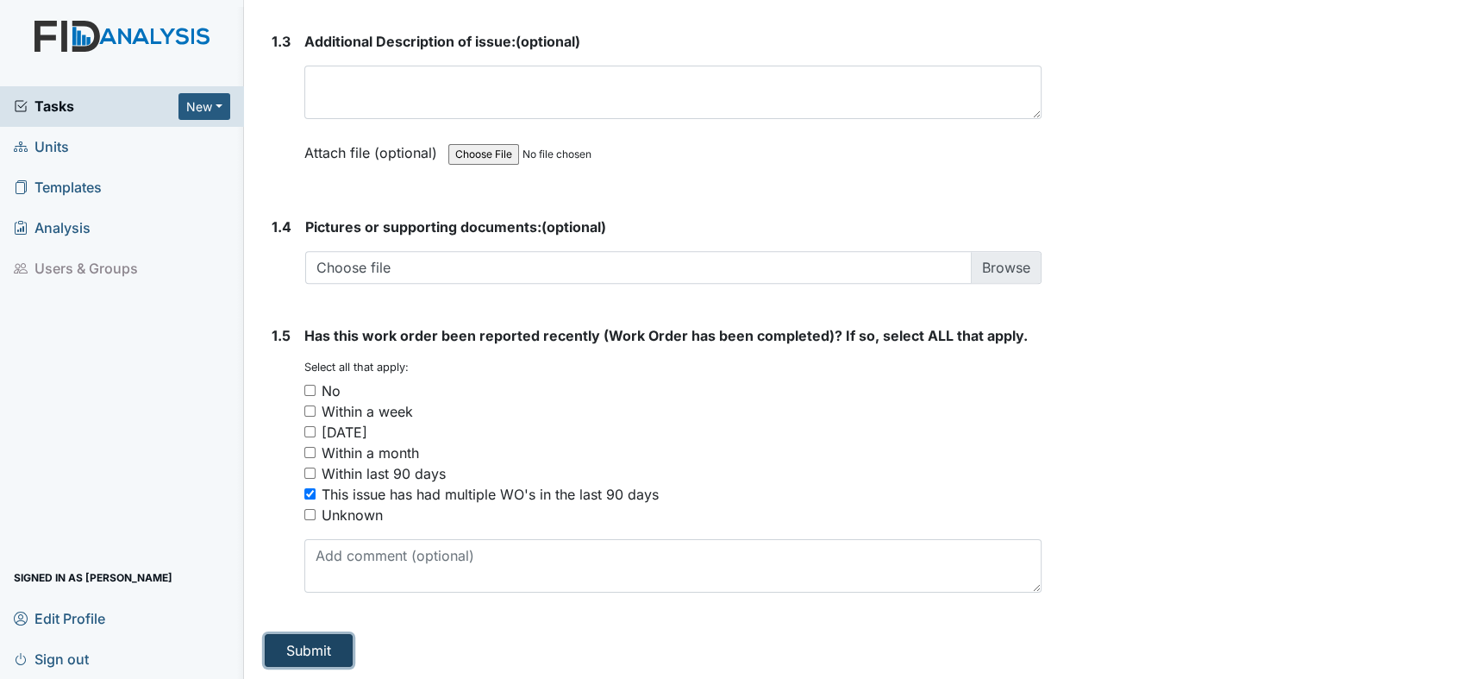
click at [290, 642] on button "Submit" at bounding box center [309, 650] width 88 height 33
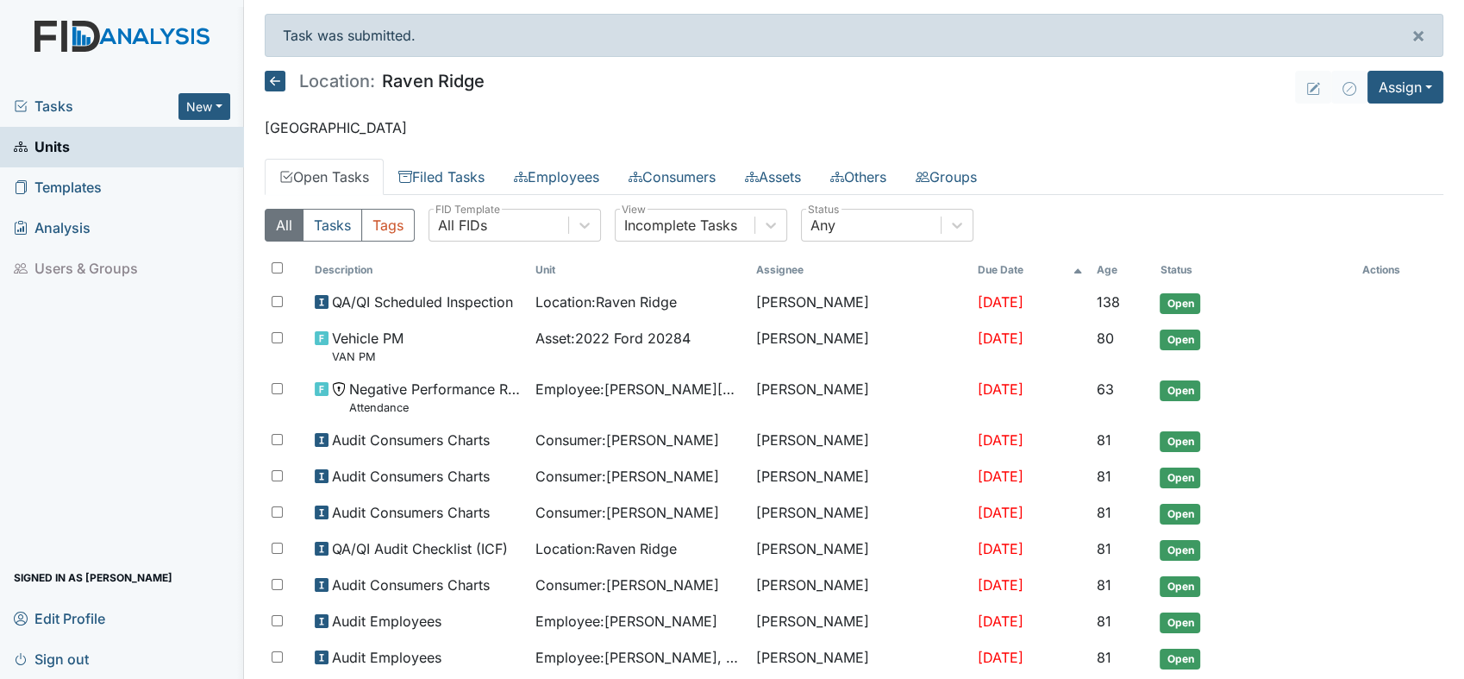
click at [290, 642] on div at bounding box center [286, 657] width 43 height 34
checkbox input "true"
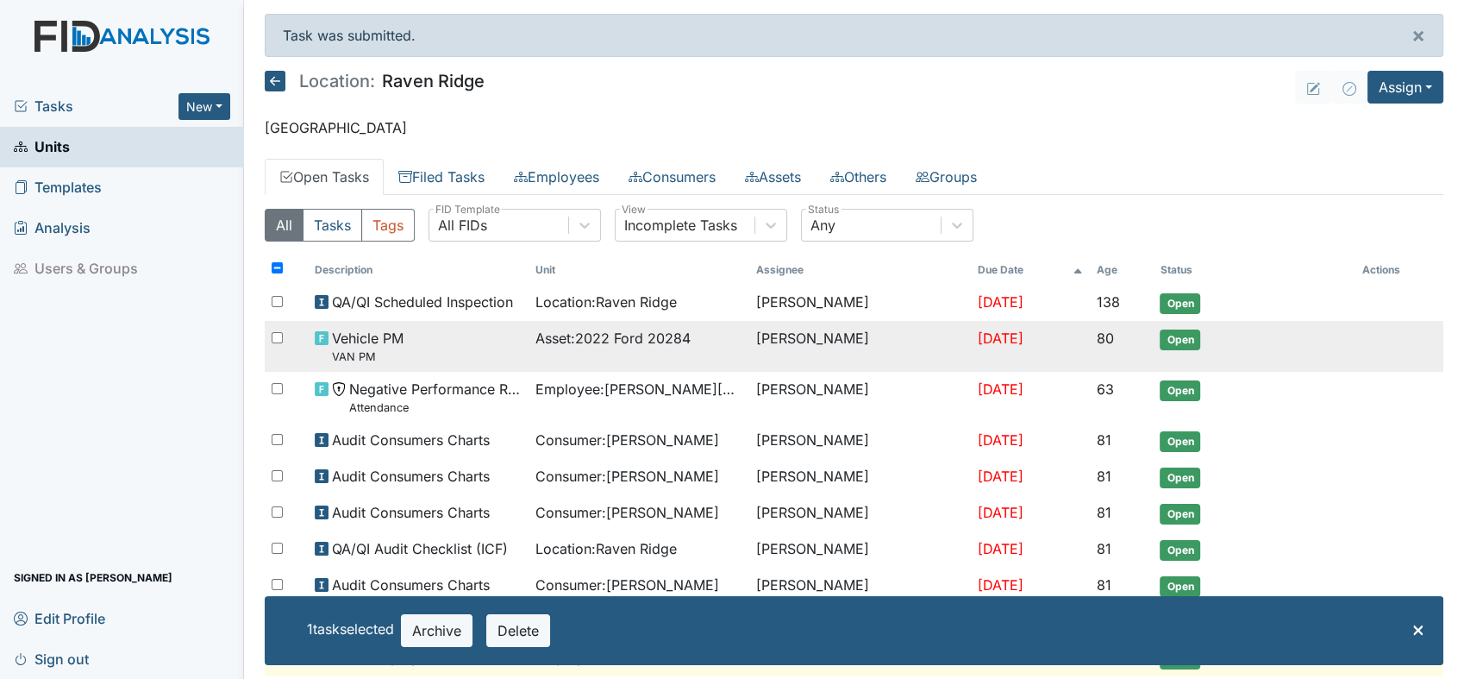
click at [1356, 364] on tr "Vehicle PM VAN PM Asset : 2022 Ford 20284 [PERSON_NAME] [DATE] 80 Open" at bounding box center [854, 346] width 1179 height 51
